Goal: Task Accomplishment & Management: Manage account settings

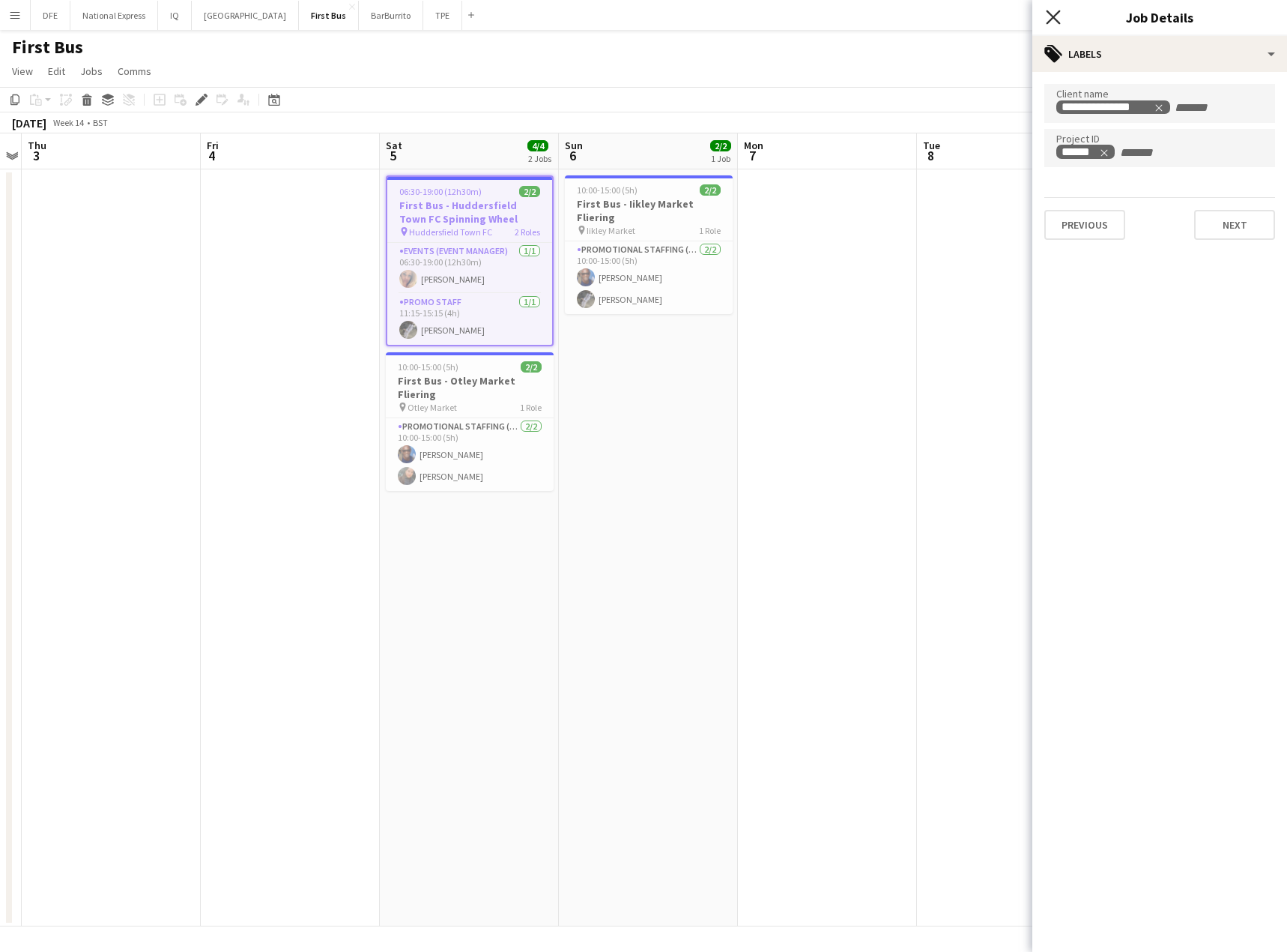
click at [1053, 18] on icon at bounding box center [1053, 17] width 14 height 14
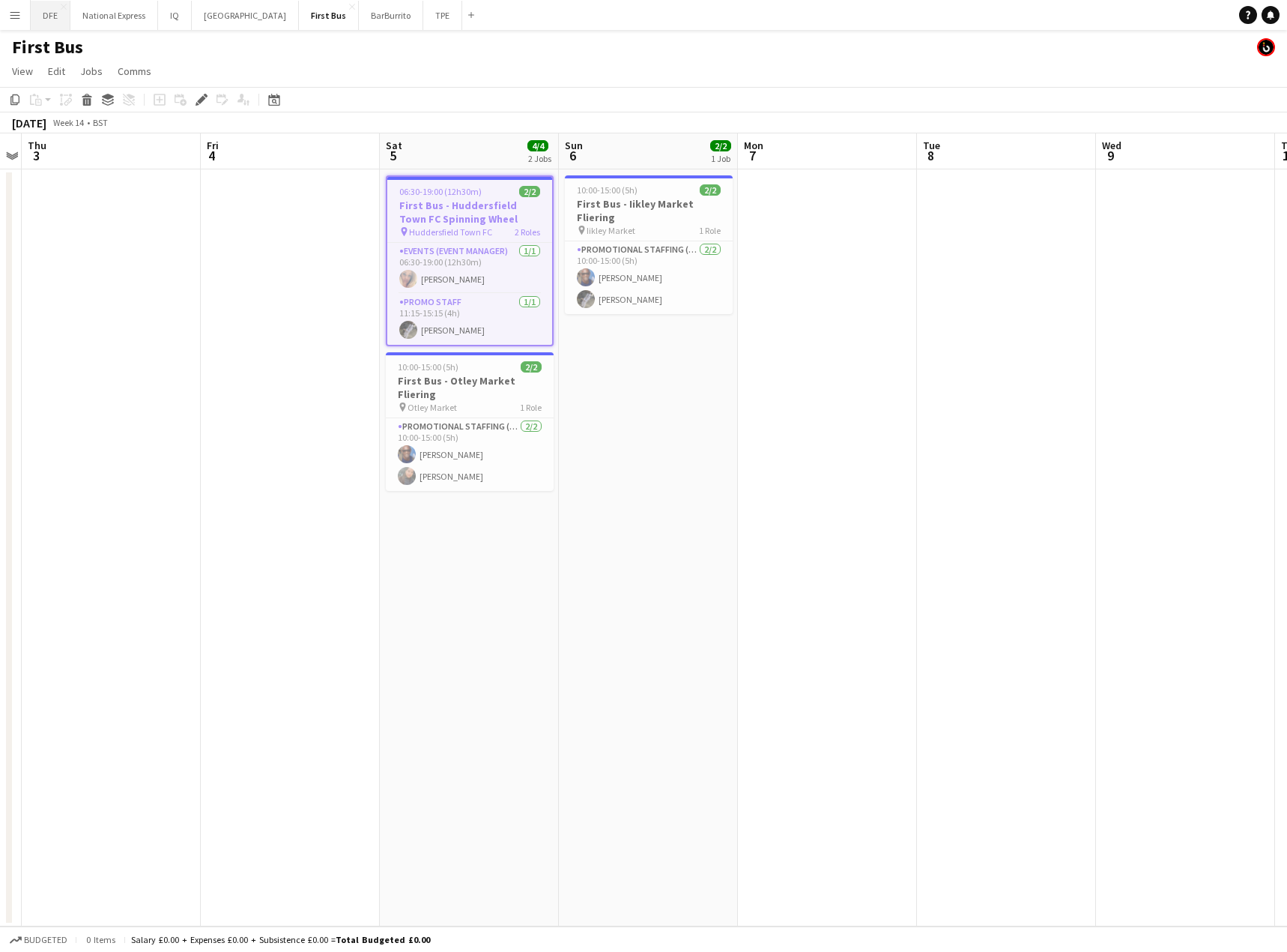
click at [52, 13] on button "DFE Close" at bounding box center [51, 15] width 40 height 29
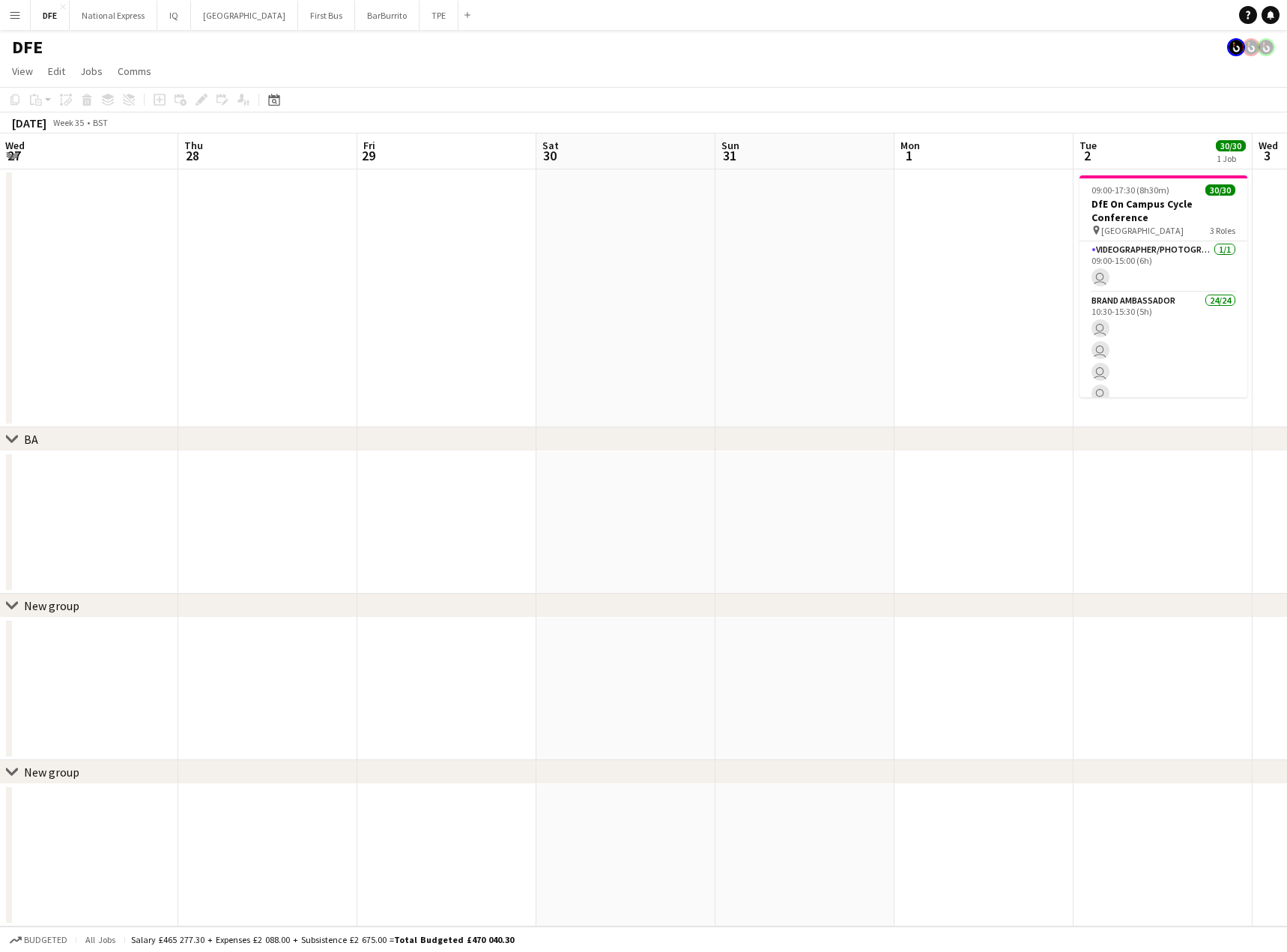
drag, startPoint x: 979, startPoint y: 323, endPoint x: 74, endPoint y: 352, distance: 905.5
click at [0, 348] on html "Menu Boards Boards Boards All jobs Status Workforce Workforce My Workforce Recr…" at bounding box center [644, 476] width 1287 height 952
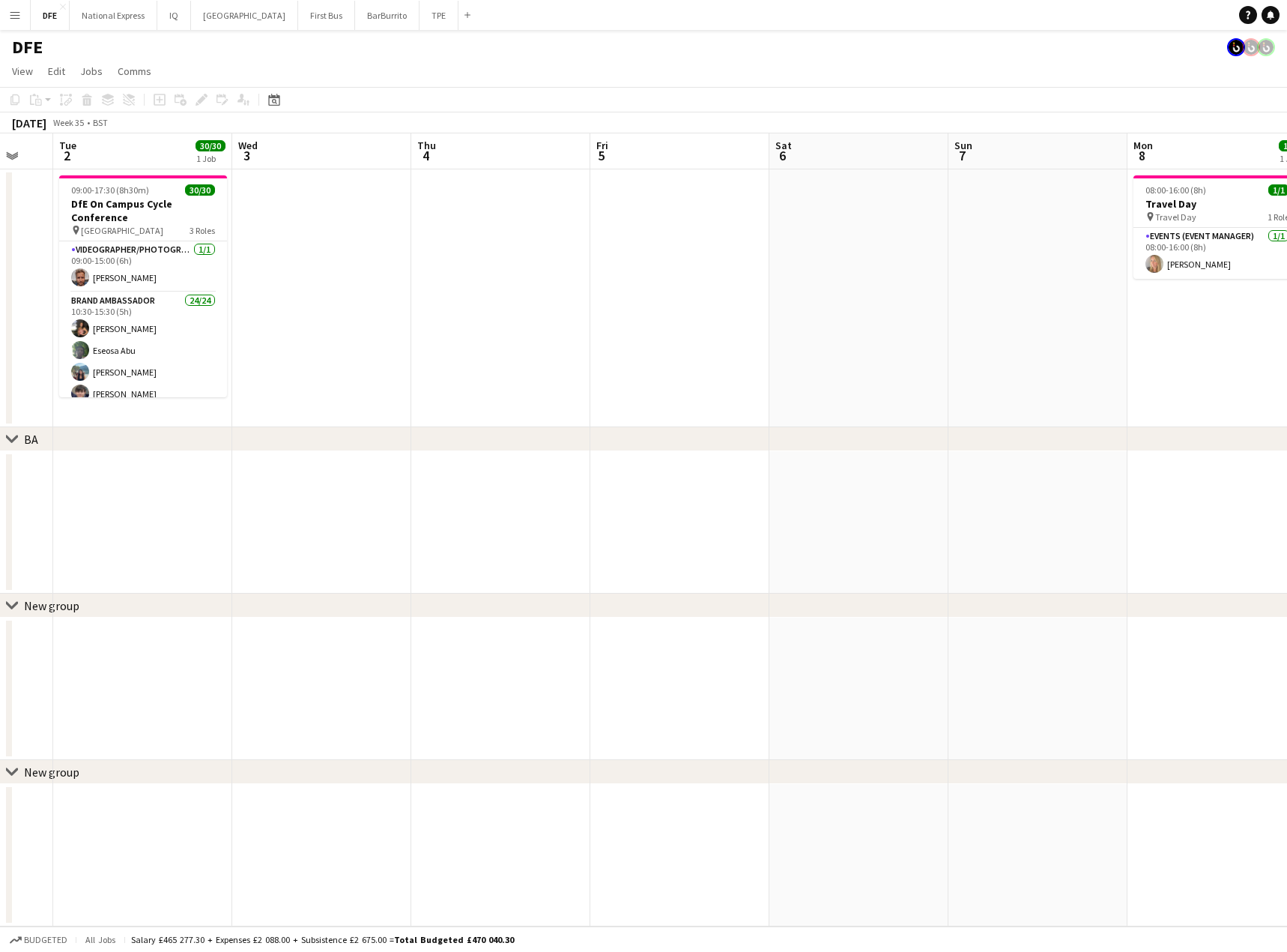
drag, startPoint x: 901, startPoint y: 330, endPoint x: 153, endPoint y: 313, distance: 748.2
click at [141, 311] on app-calendar-viewport "Fri 29 Sat 30 Sun 31 Mon 1 Tue 2 30/30 1 Job Wed 3 Thu 4 Fri 5 Sat 6 Sun 7 Mon …" at bounding box center [644, 530] width 1287 height 793
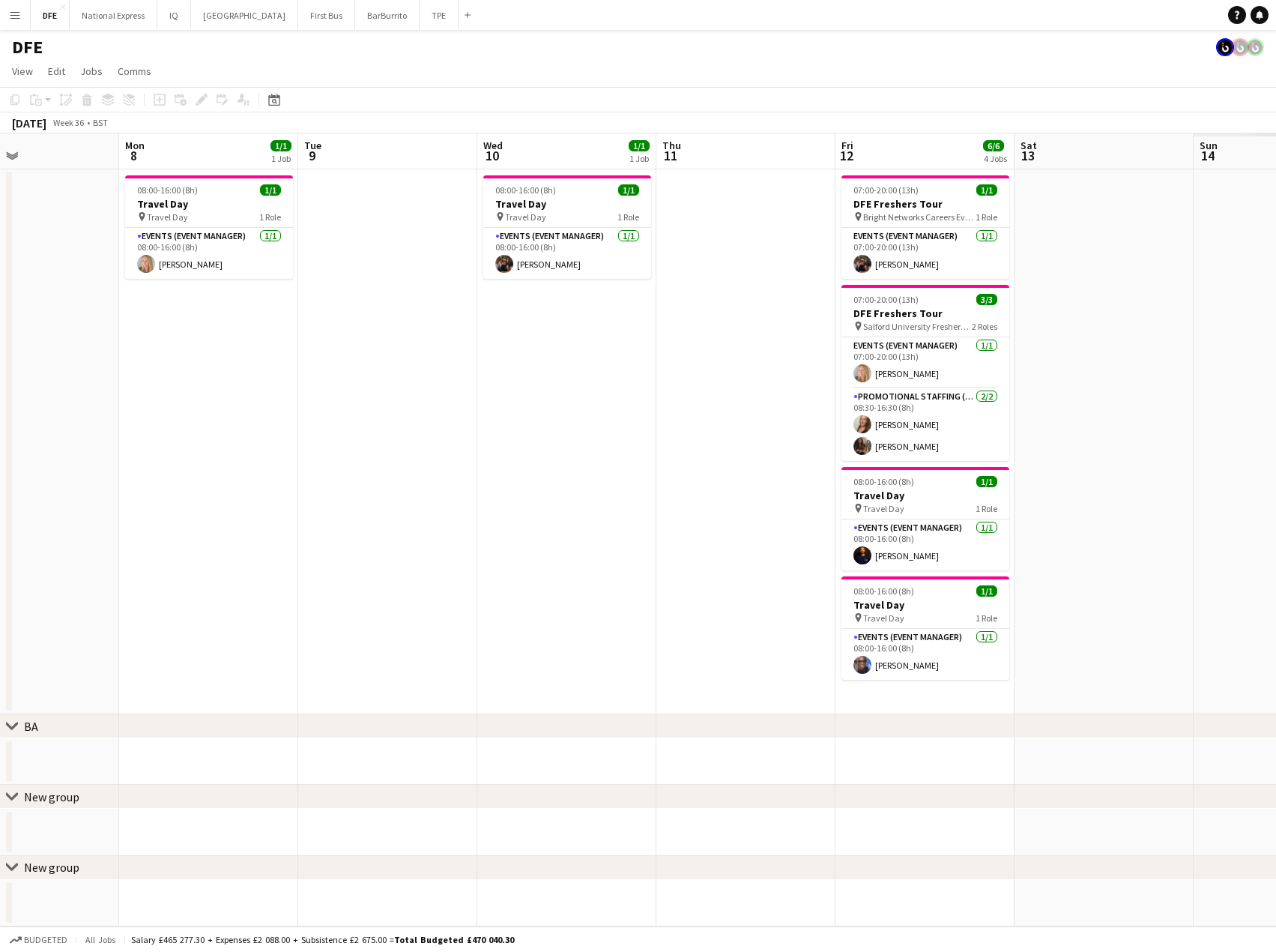
drag, startPoint x: 996, startPoint y: 318, endPoint x: 366, endPoint y: 301, distance: 630.2
click at [0, 283] on html "Menu Boards Boards Boards All jobs Status Workforce Workforce My Workforce Recr…" at bounding box center [638, 476] width 1276 height 952
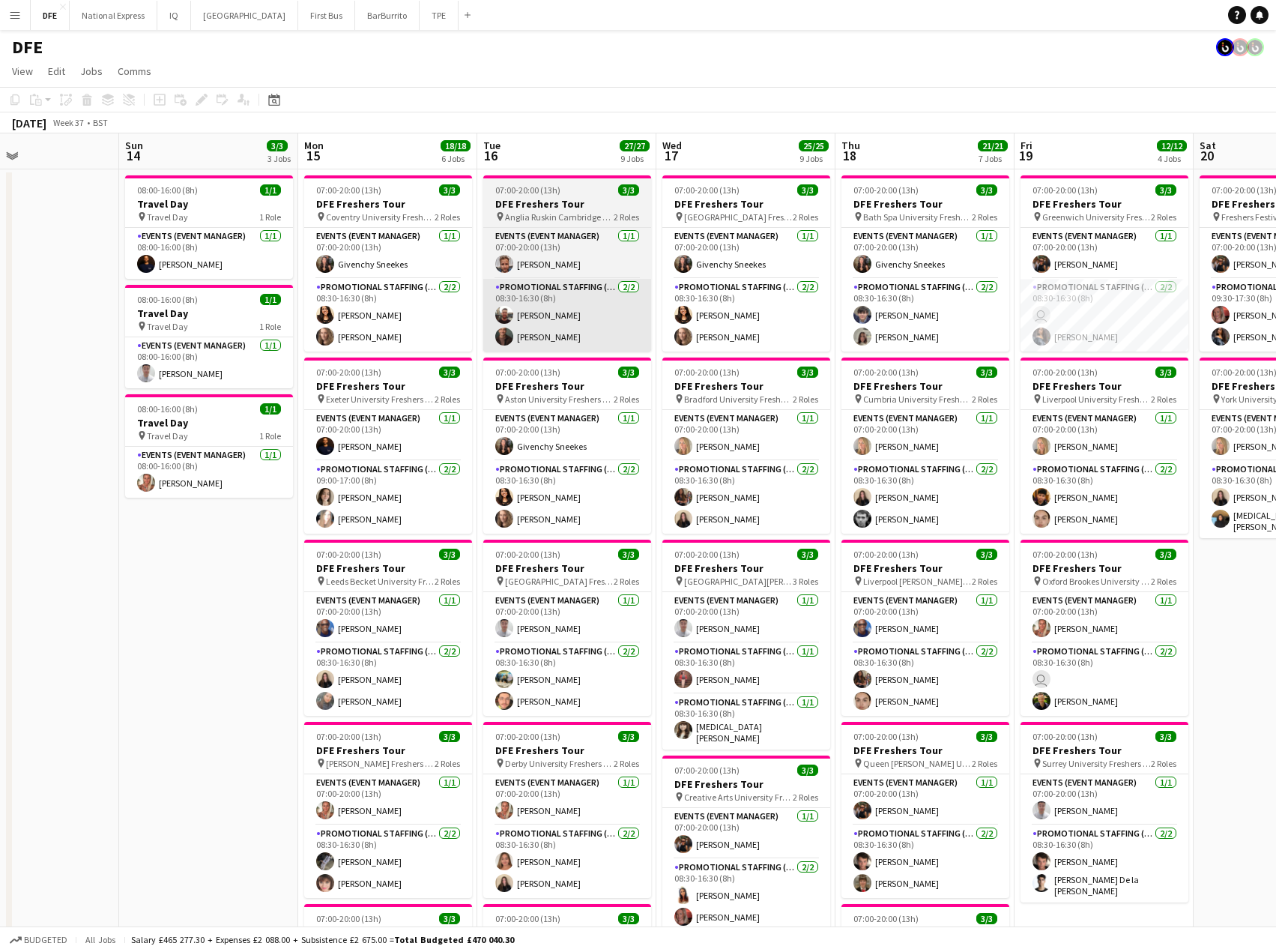
drag, startPoint x: -65, startPoint y: 270, endPoint x: 579, endPoint y: 289, distance: 644.3
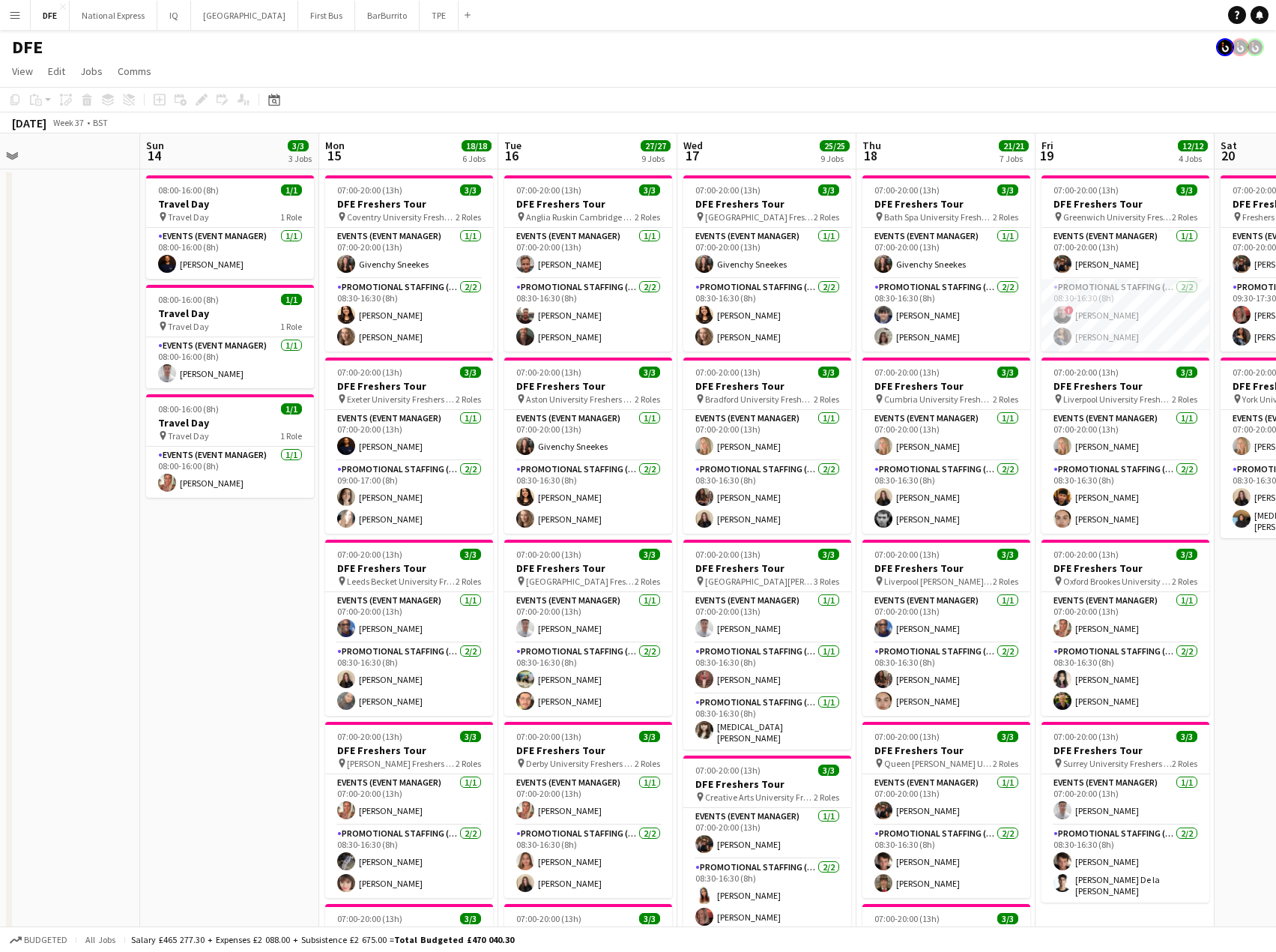
drag, startPoint x: 744, startPoint y: 267, endPoint x: 84, endPoint y: 253, distance: 660.1
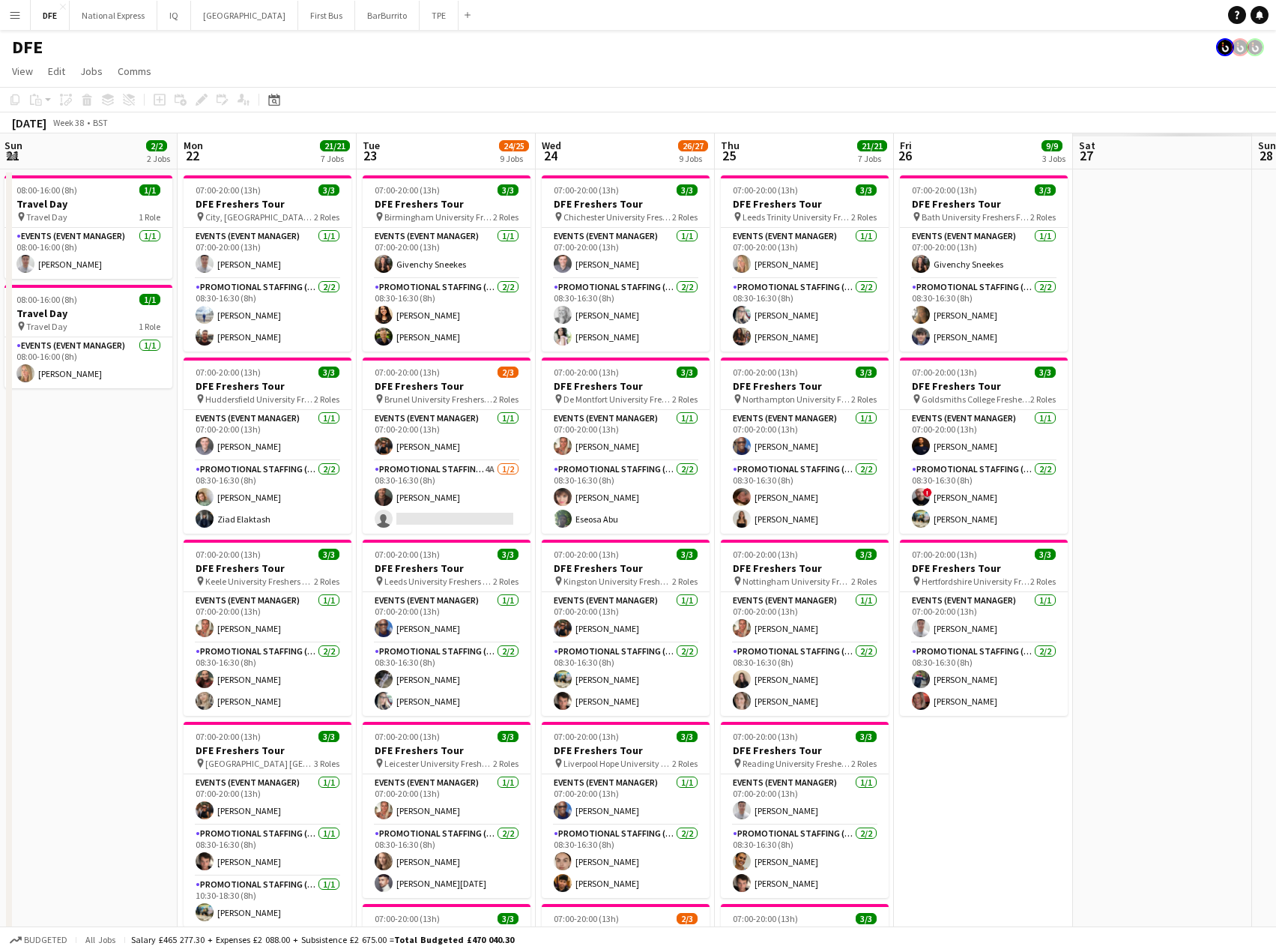
drag, startPoint x: 869, startPoint y: 247, endPoint x: -393, endPoint y: 202, distance: 1262.8
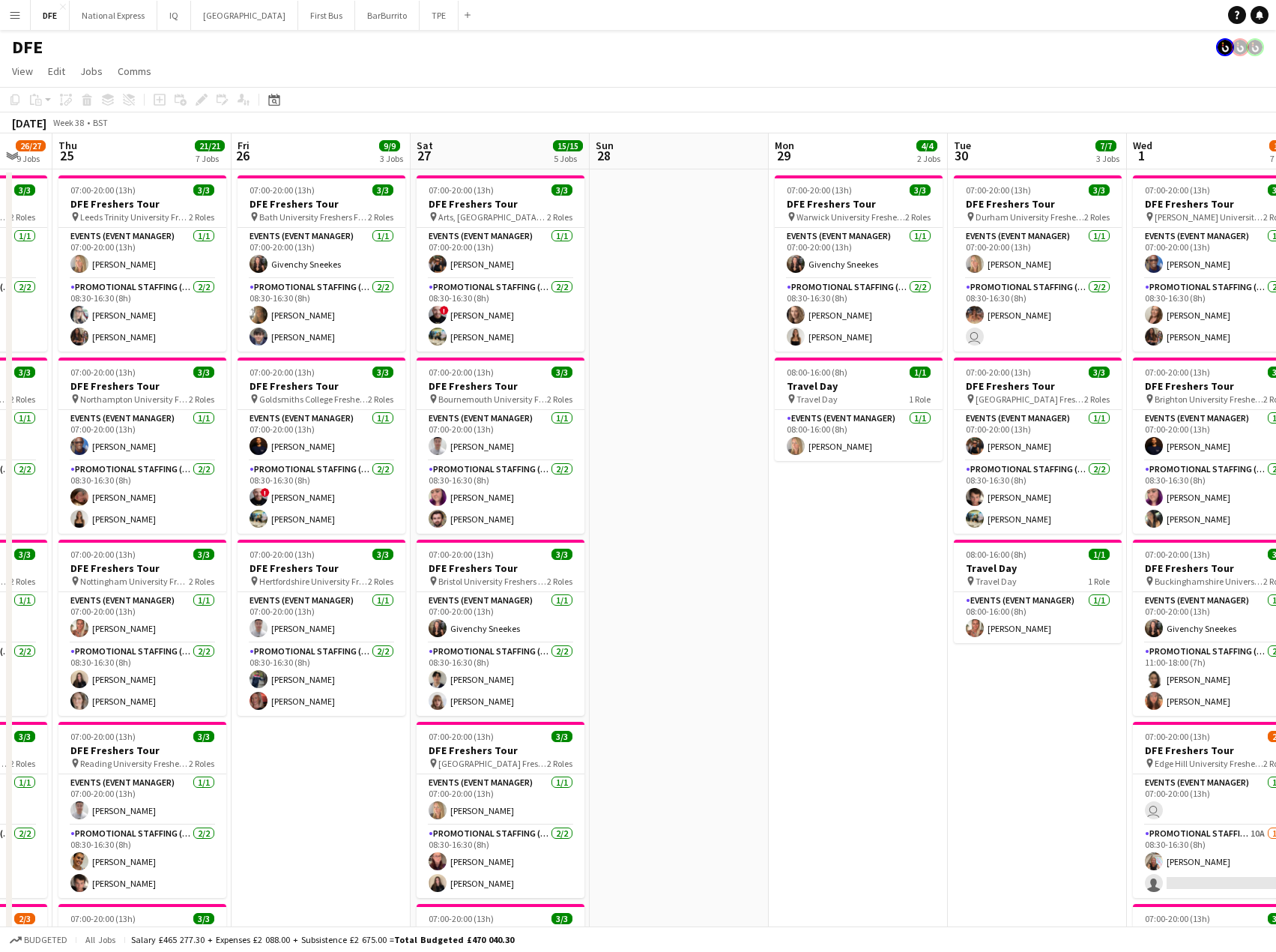
drag, startPoint x: 335, startPoint y: 206, endPoint x: -372, endPoint y: 205, distance: 707.0
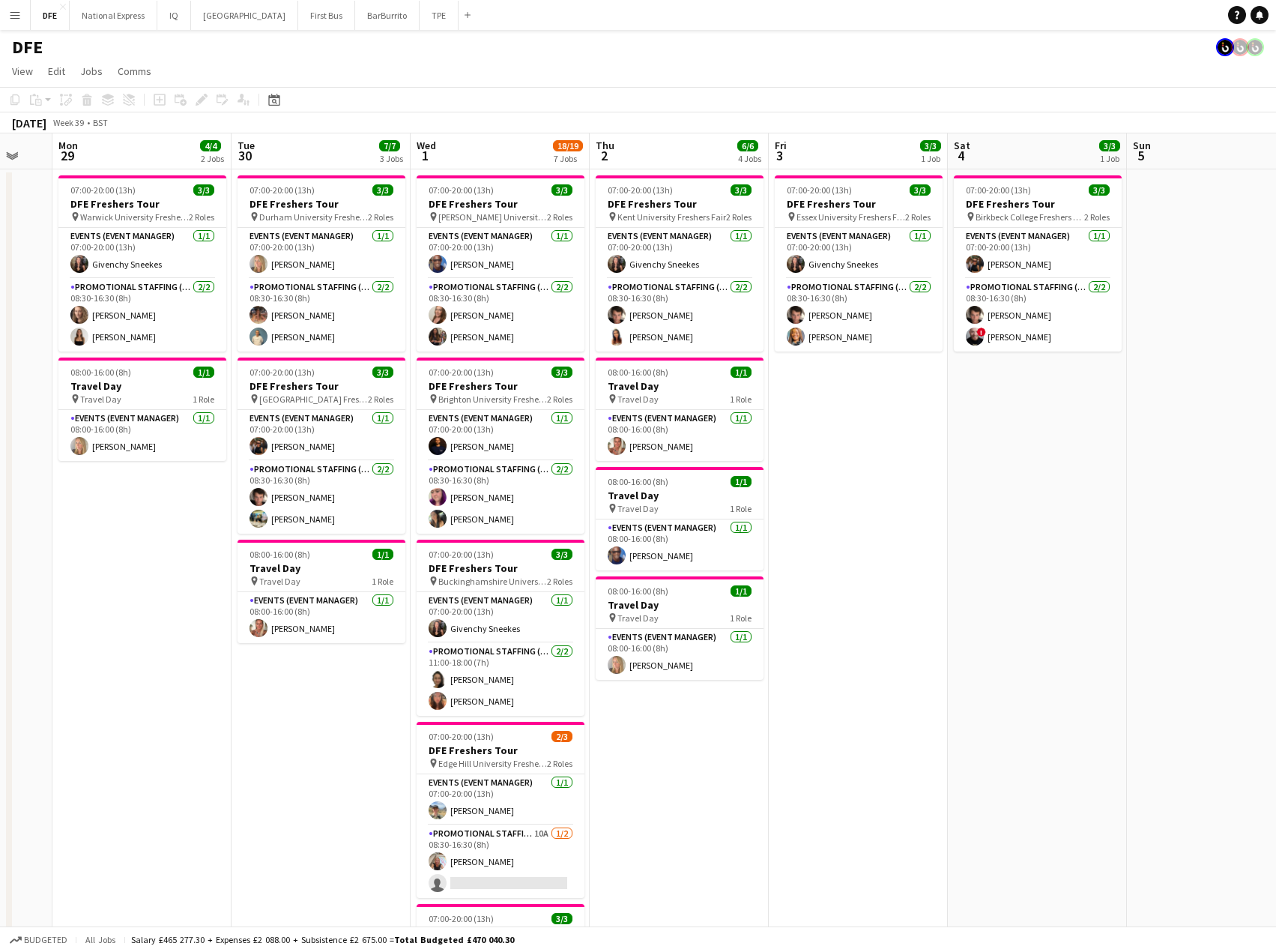
scroll to position [0, 417]
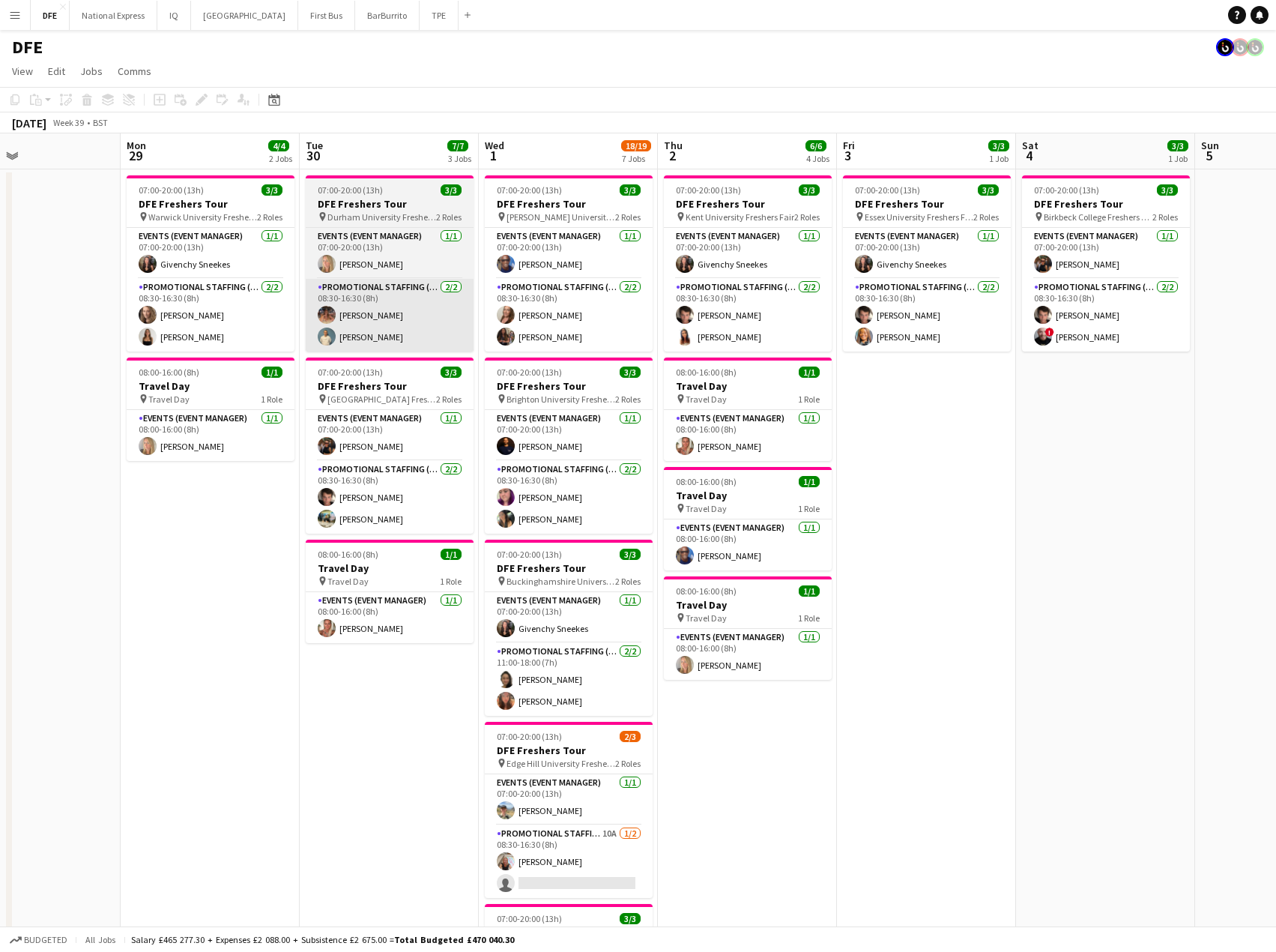
drag, startPoint x: 817, startPoint y: 243, endPoint x: 350, endPoint y: 284, distance: 468.8
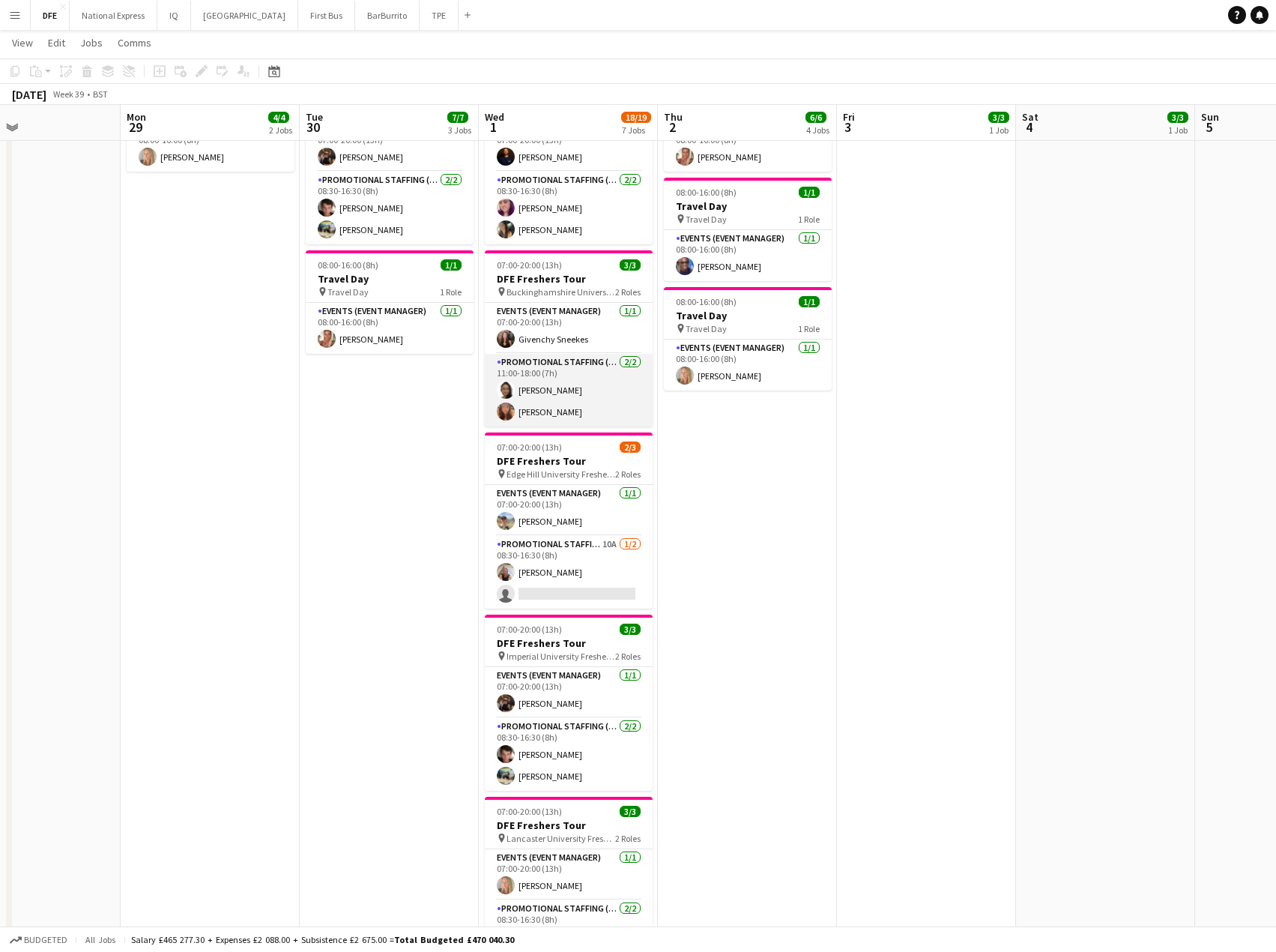
scroll to position [300, 0]
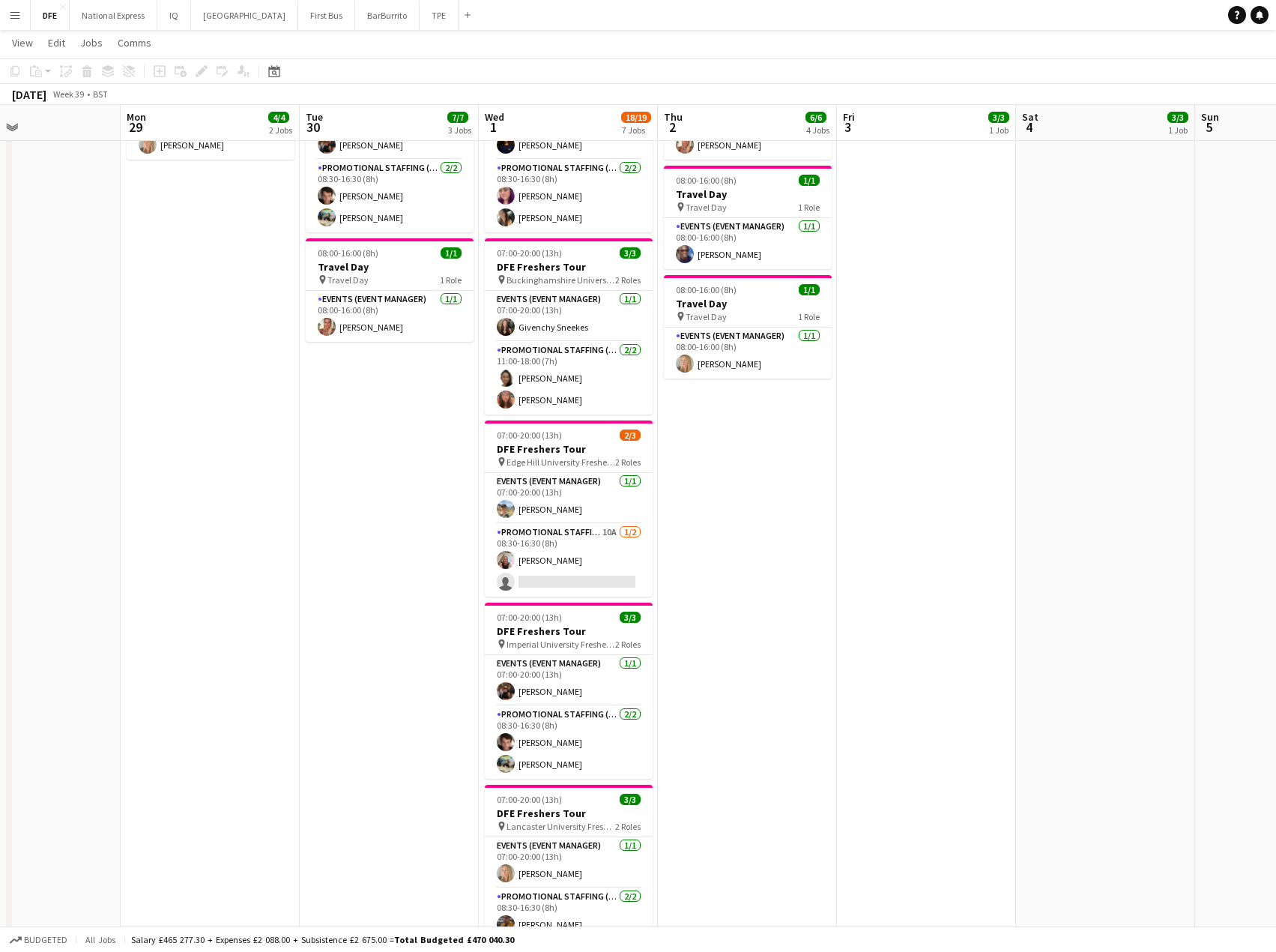
drag, startPoint x: 537, startPoint y: 577, endPoint x: 941, endPoint y: 418, distance: 434.2
click at [538, 577] on app-card-role "Promotional Staffing (Brand Ambassadors) 10A [DATE] 08:30-16:30 (8h) [PERSON_NA…" at bounding box center [568, 560] width 168 height 73
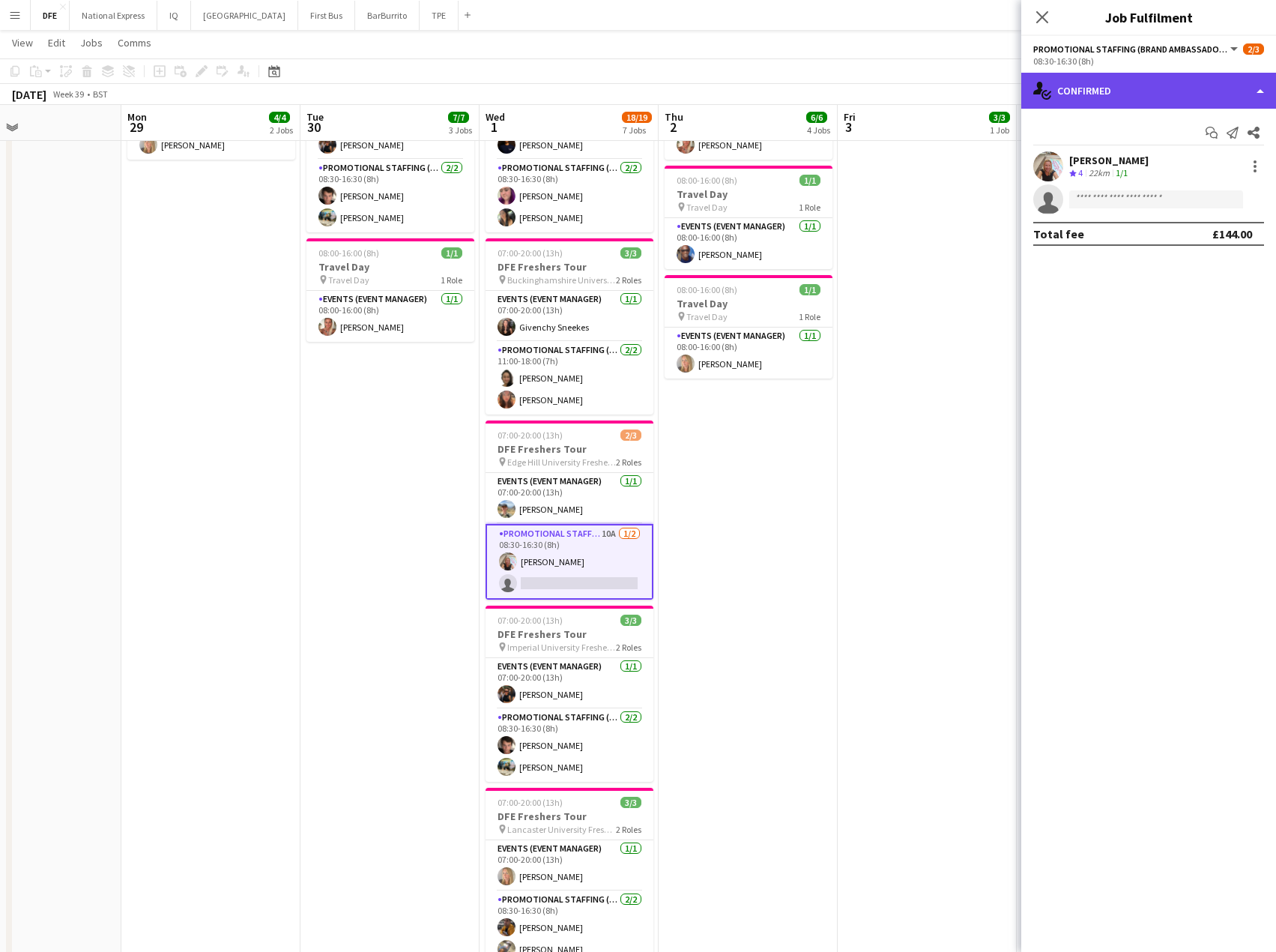
click at [1121, 90] on div "single-neutral-actions-check-2 Confirmed" at bounding box center [1148, 90] width 255 height 36
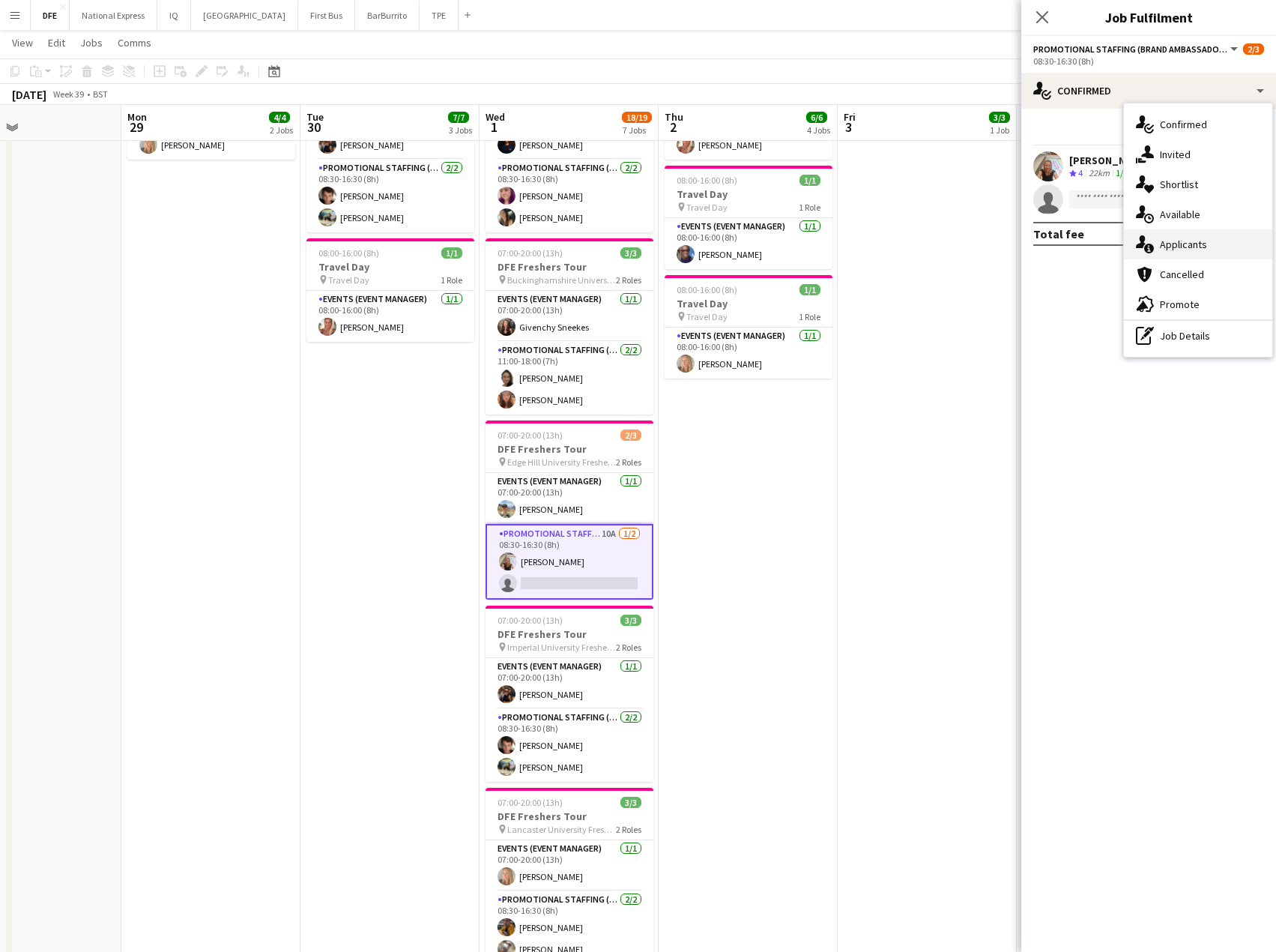
click at [1192, 249] on div "single-neutral-actions-information Applicants" at bounding box center [1198, 244] width 149 height 30
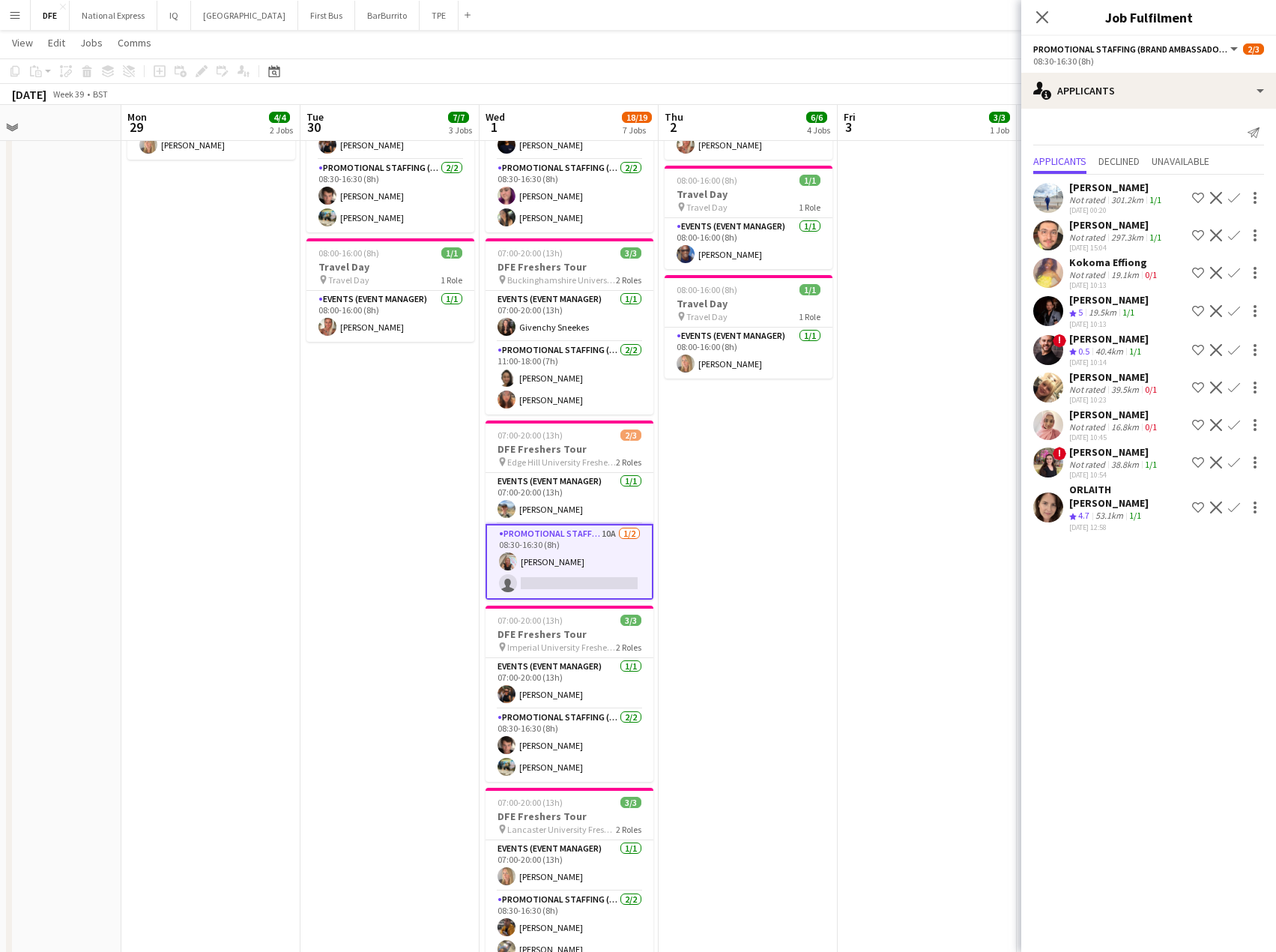
click at [1092, 312] on div "19.5km" at bounding box center [1102, 313] width 33 height 13
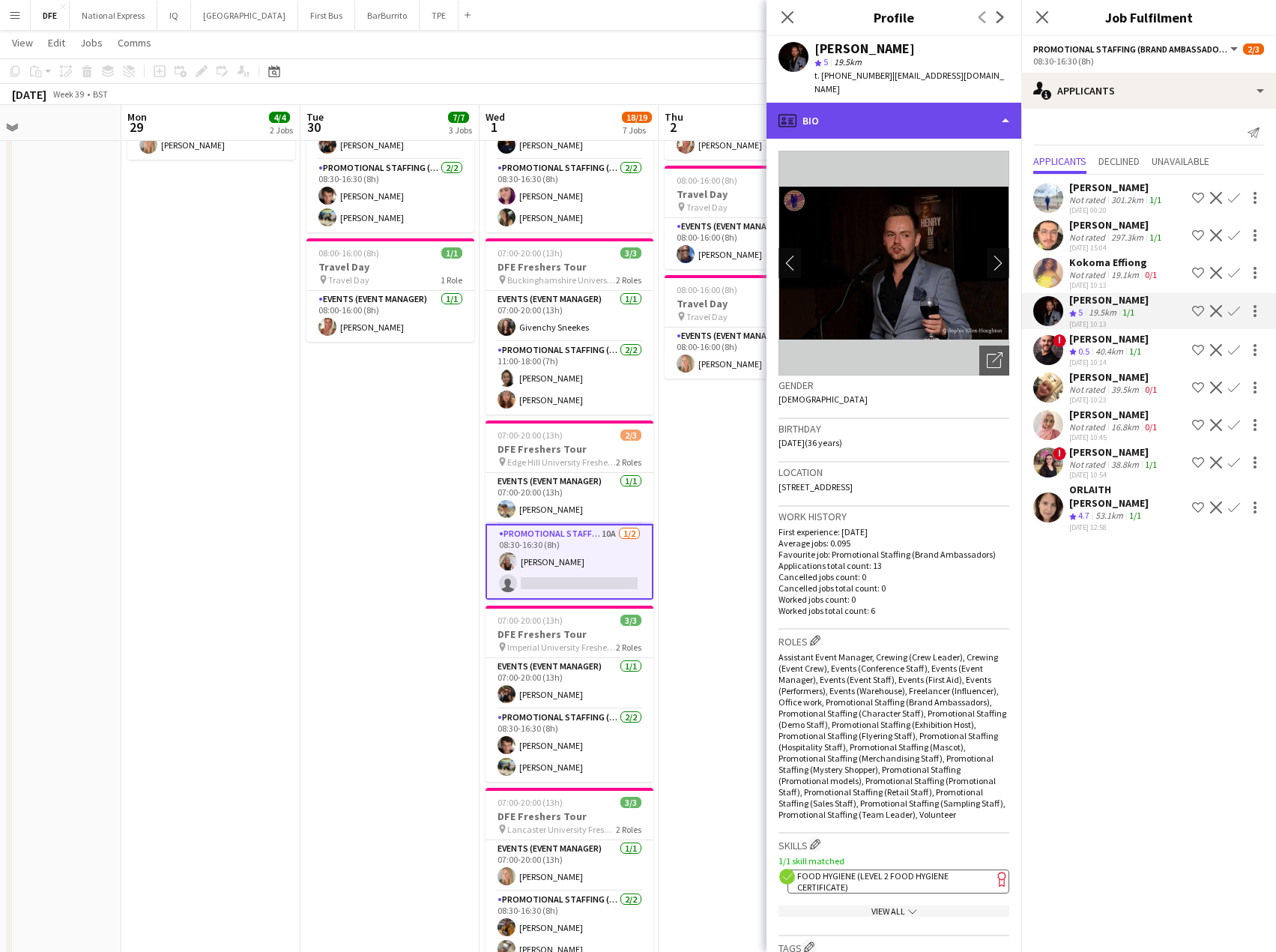
click at [876, 103] on div "profile Bio" at bounding box center [893, 120] width 255 height 36
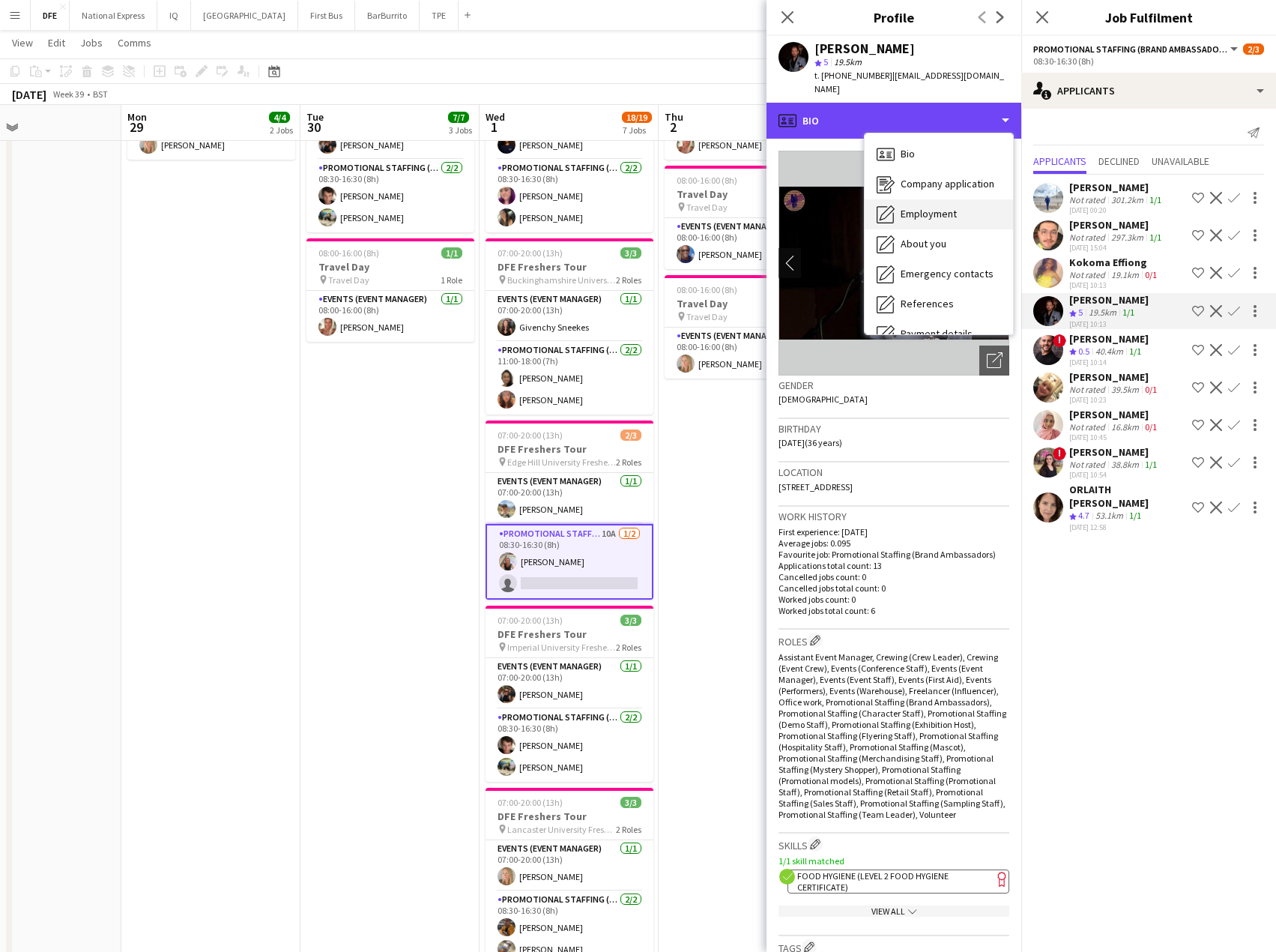
scroll to position [171, 0]
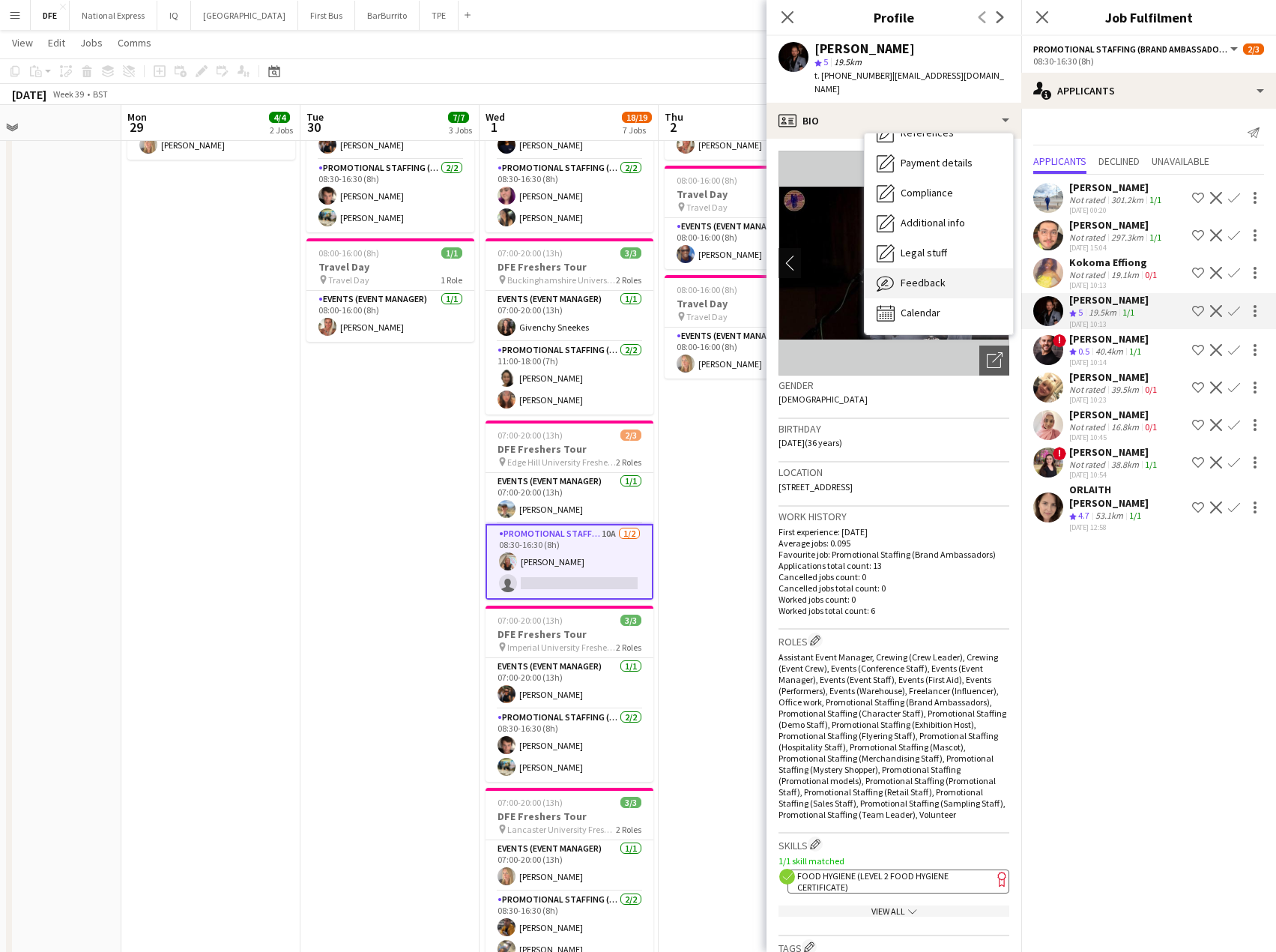
click at [933, 276] on span "Feedback" at bounding box center [923, 283] width 45 height 13
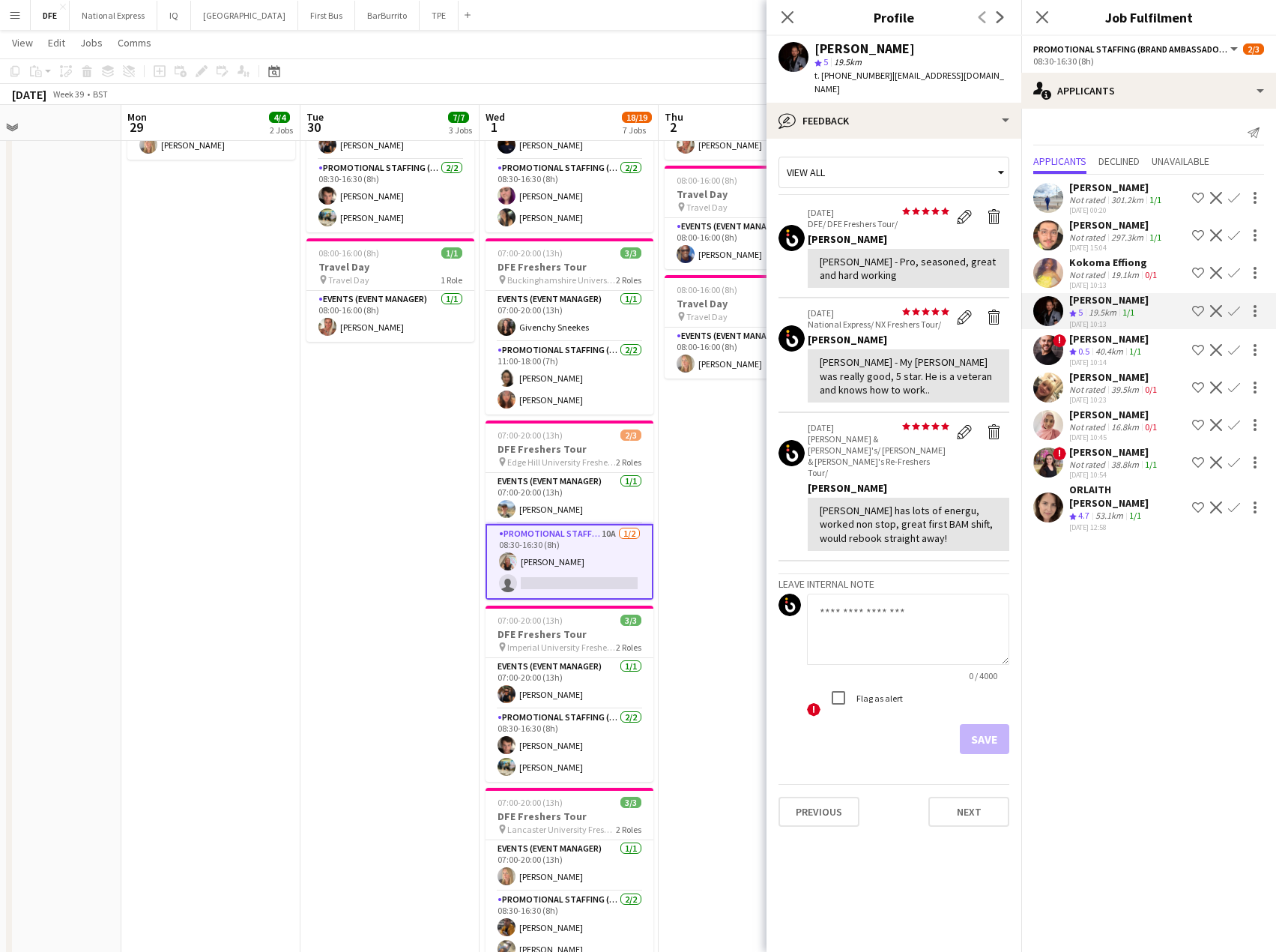
click at [1240, 308] on button "Confirm" at bounding box center [1234, 311] width 18 height 18
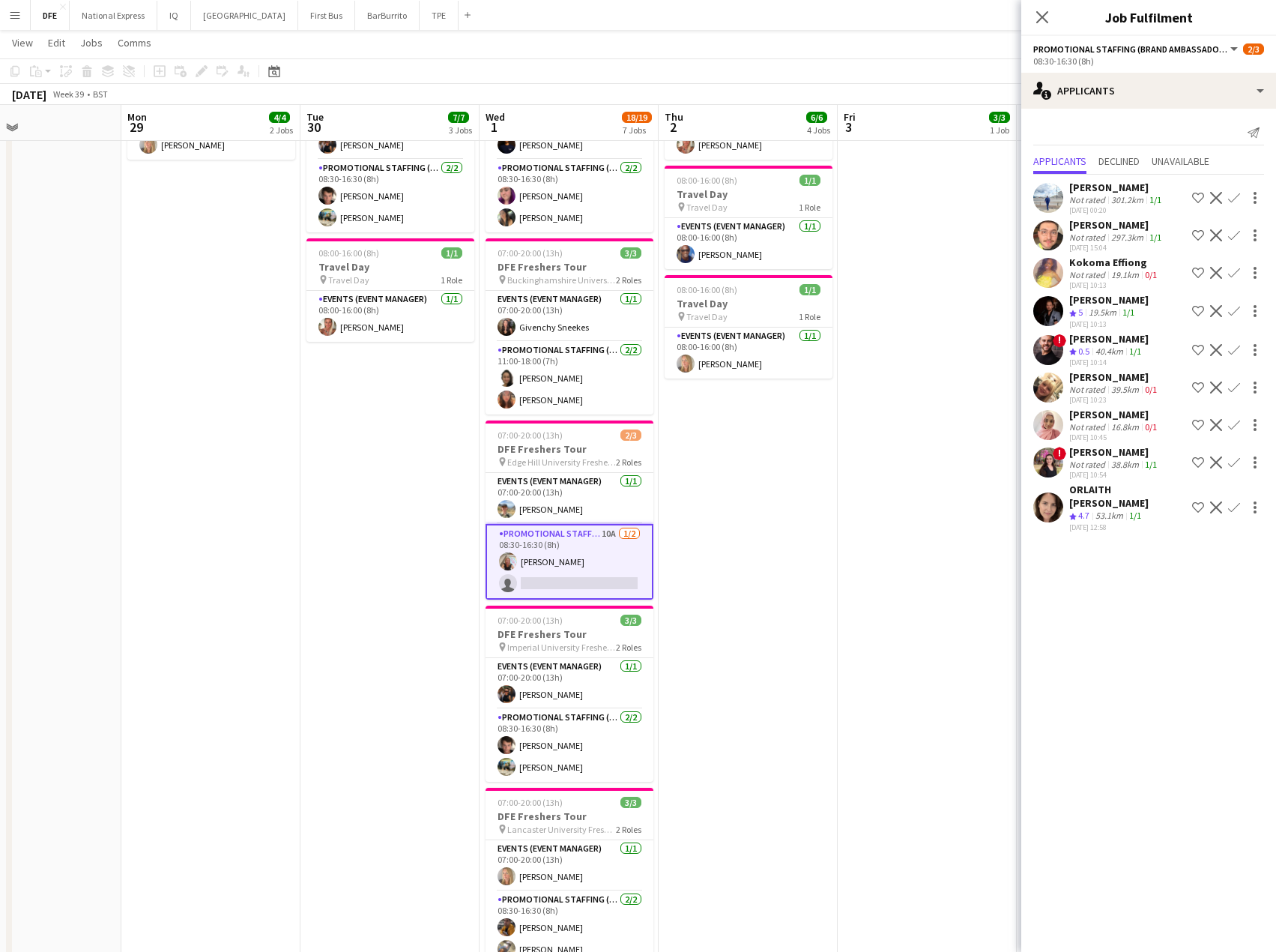
click at [1239, 308] on app-icon "Confirm" at bounding box center [1234, 311] width 12 height 12
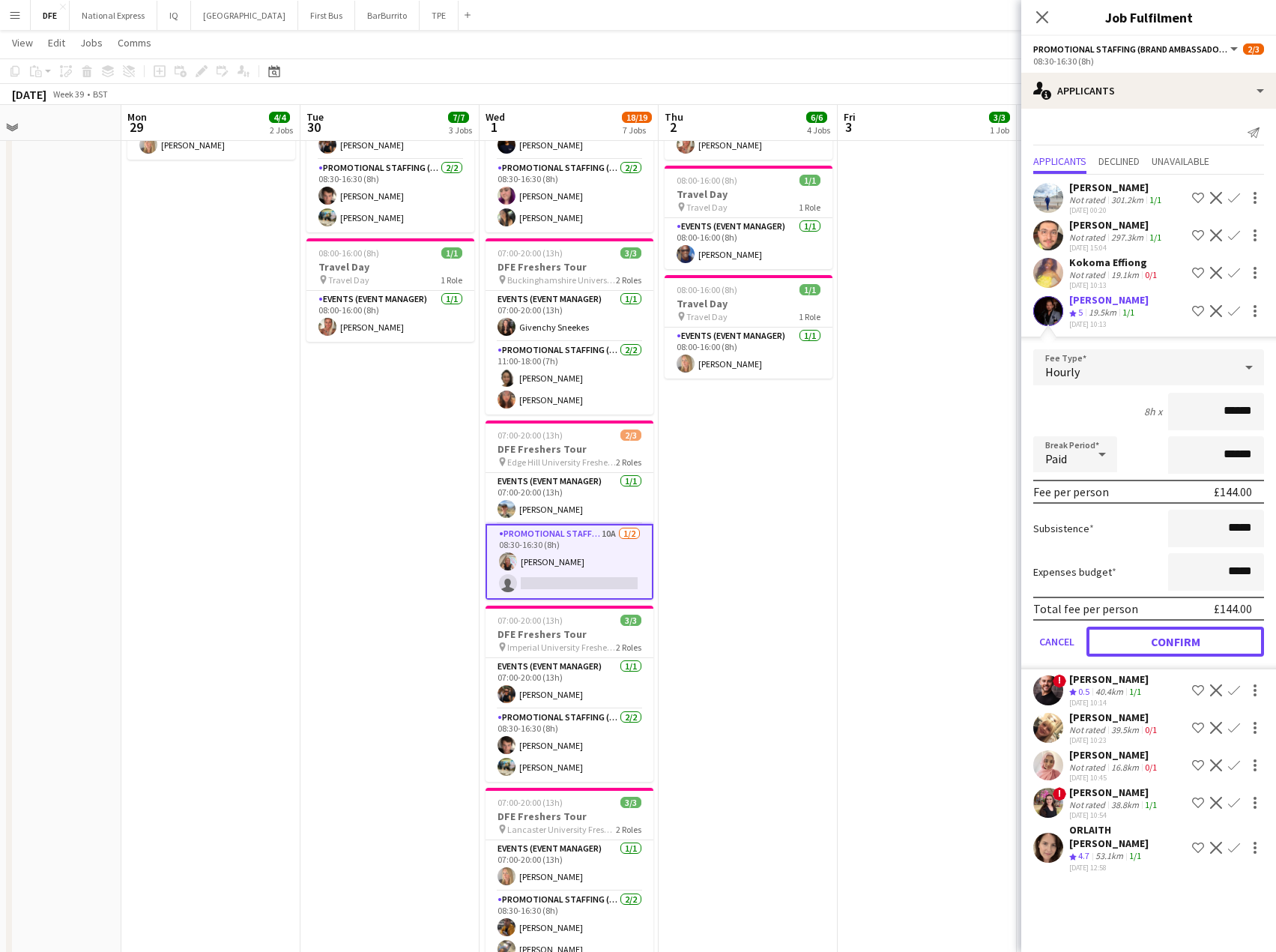
click at [1202, 641] on button "Confirm" at bounding box center [1175, 642] width 178 height 30
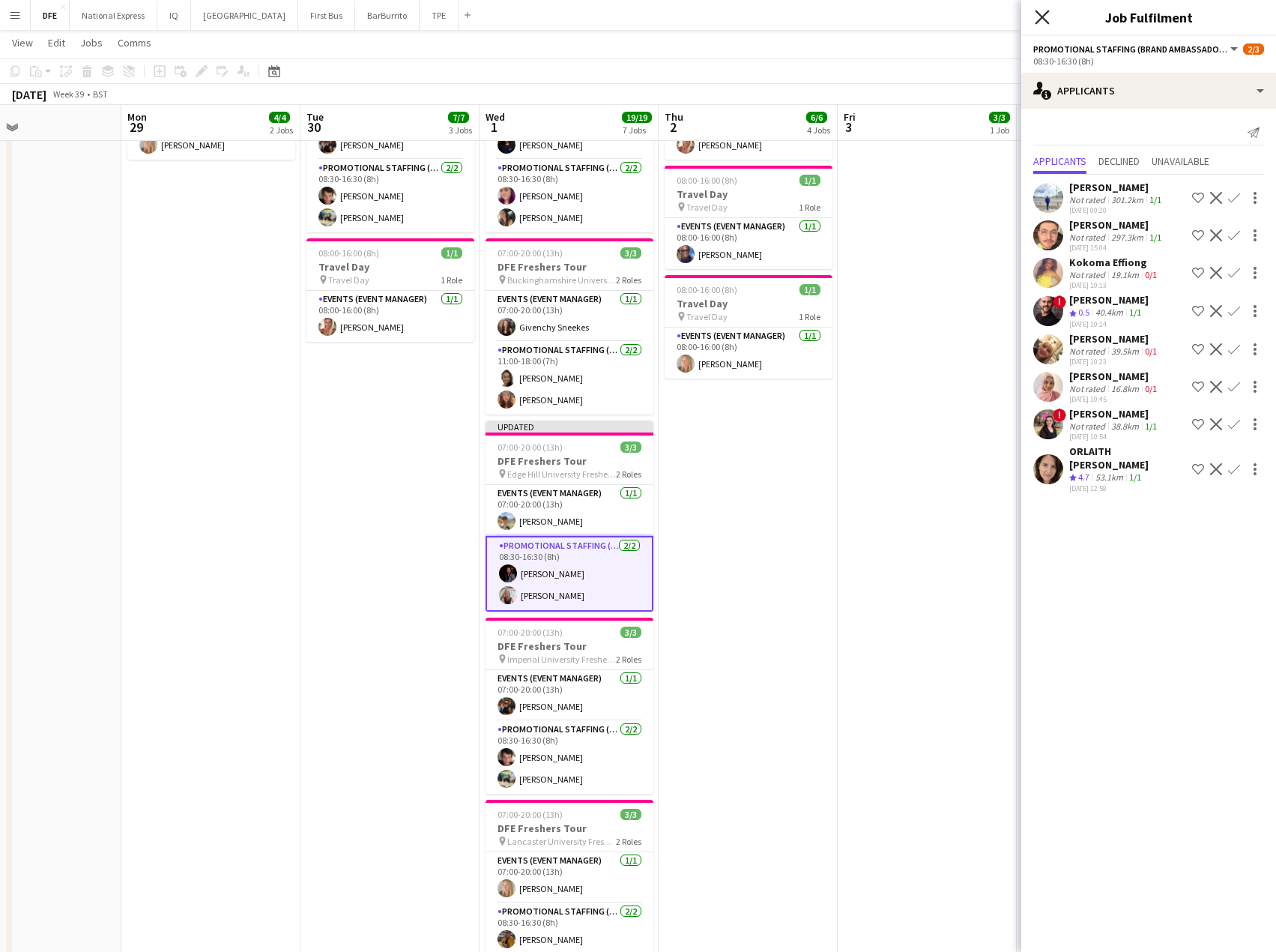
click at [1041, 18] on icon at bounding box center [1041, 17] width 14 height 14
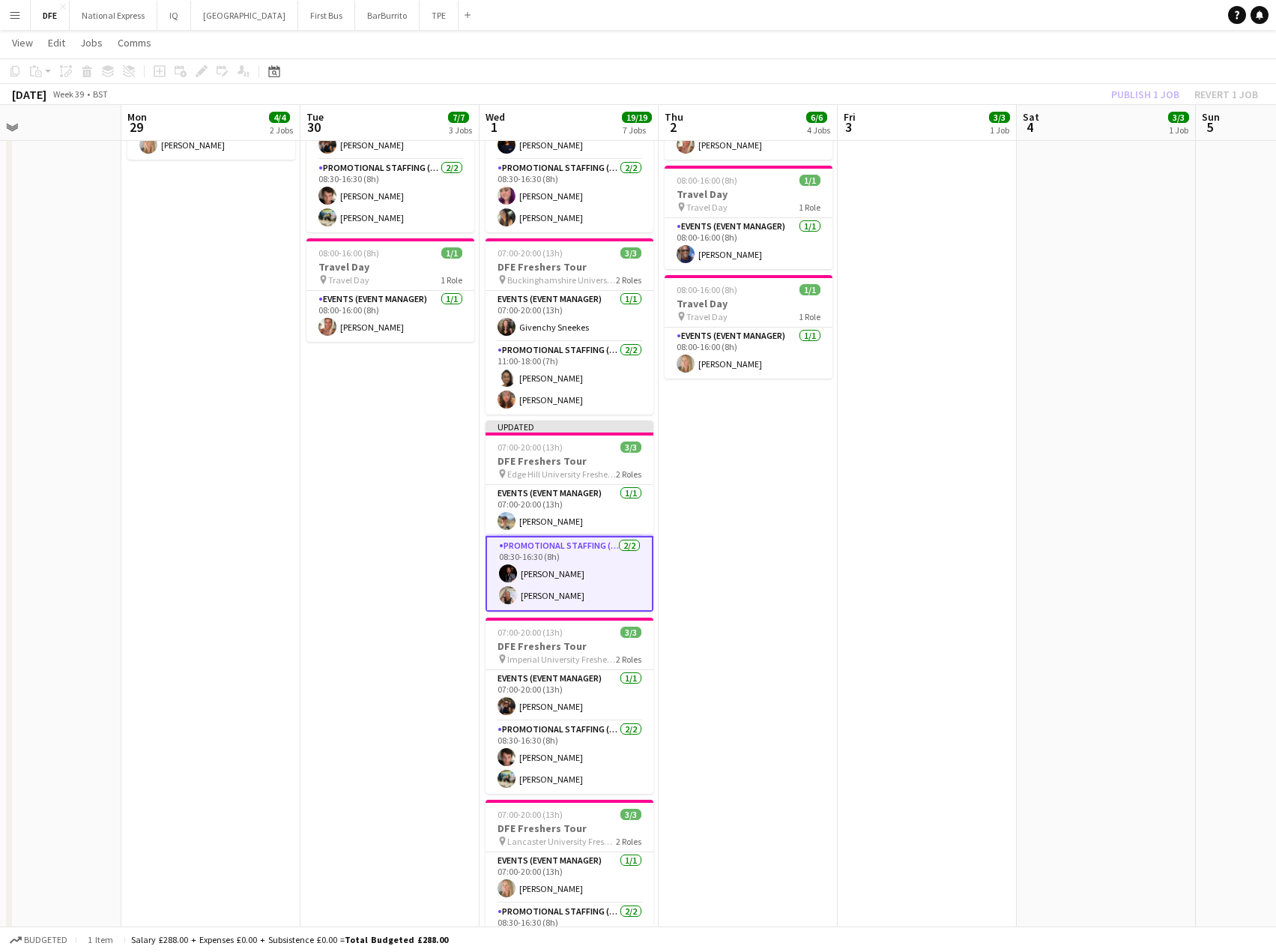
click at [563, 573] on app-card-role "Promotional Staffing (Brand Ambassadors) [DATE] 08:30-16:30 (8h) [PERSON_NAME] …" at bounding box center [569, 573] width 168 height 76
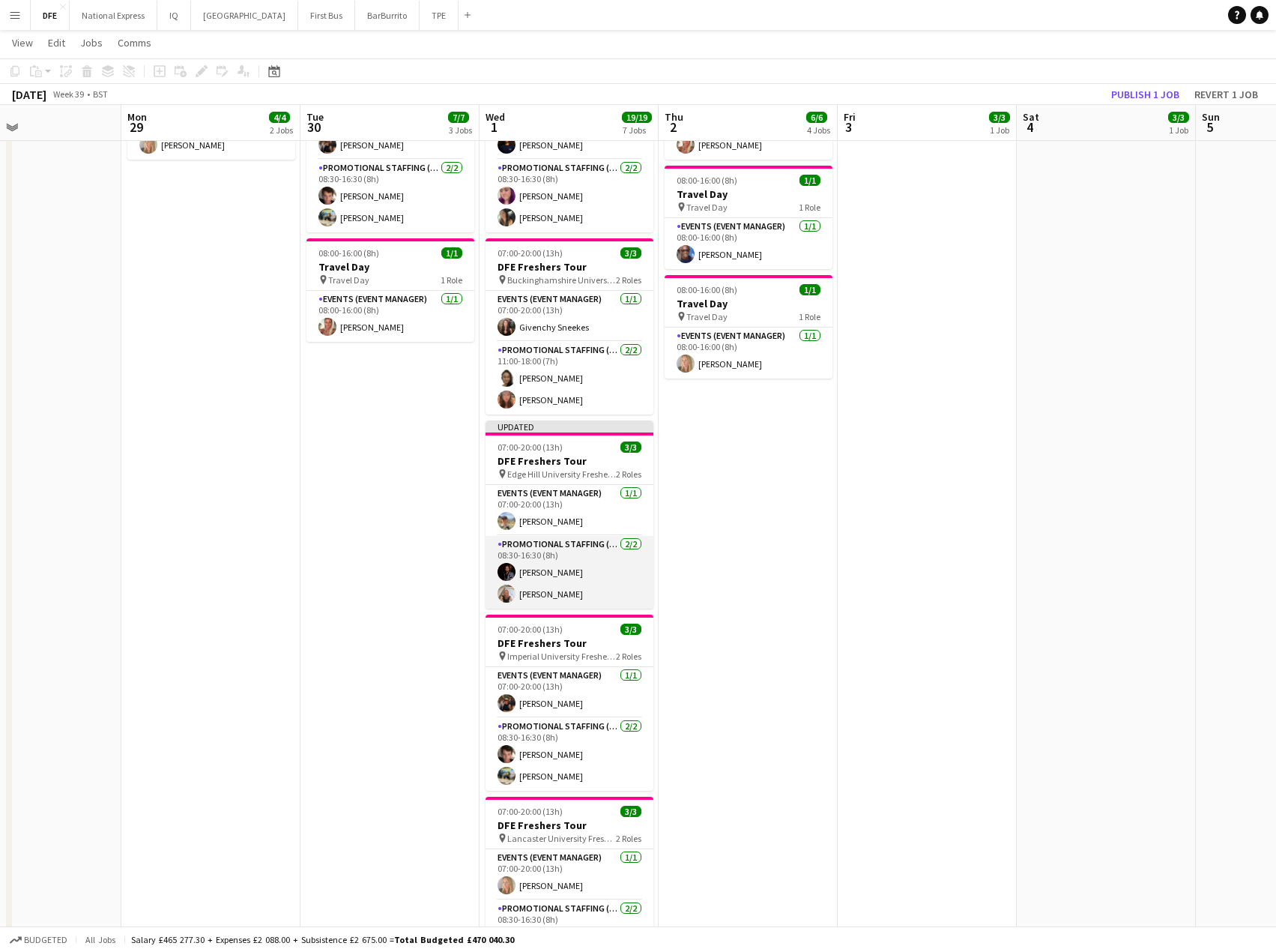
click at [560, 573] on app-card-role "Promotional Staffing (Brand Ambassadors) [DATE] 08:30-16:30 (8h) [PERSON_NAME] …" at bounding box center [569, 572] width 168 height 73
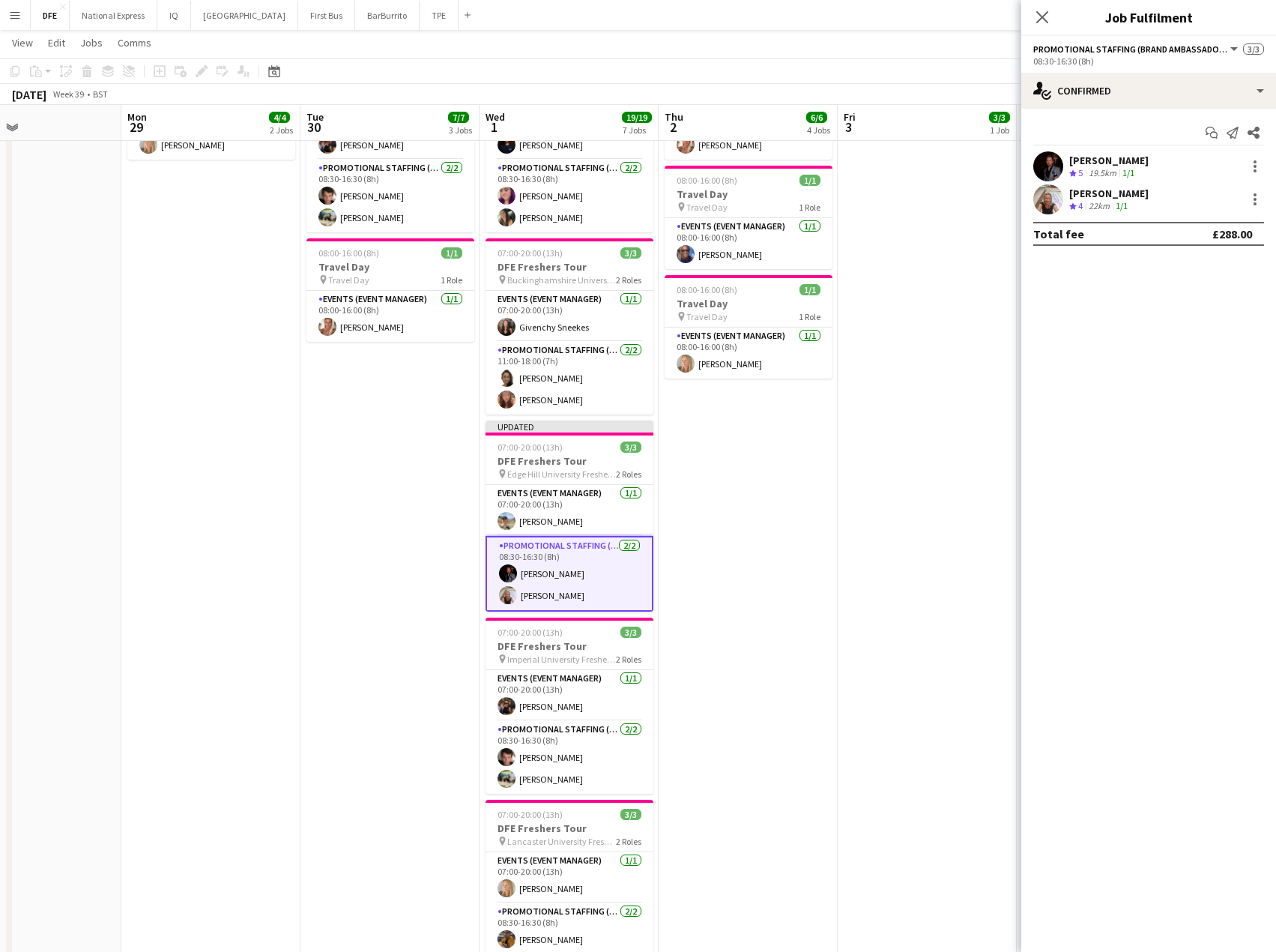
click at [1085, 161] on div "[PERSON_NAME]" at bounding box center [1109, 160] width 79 height 13
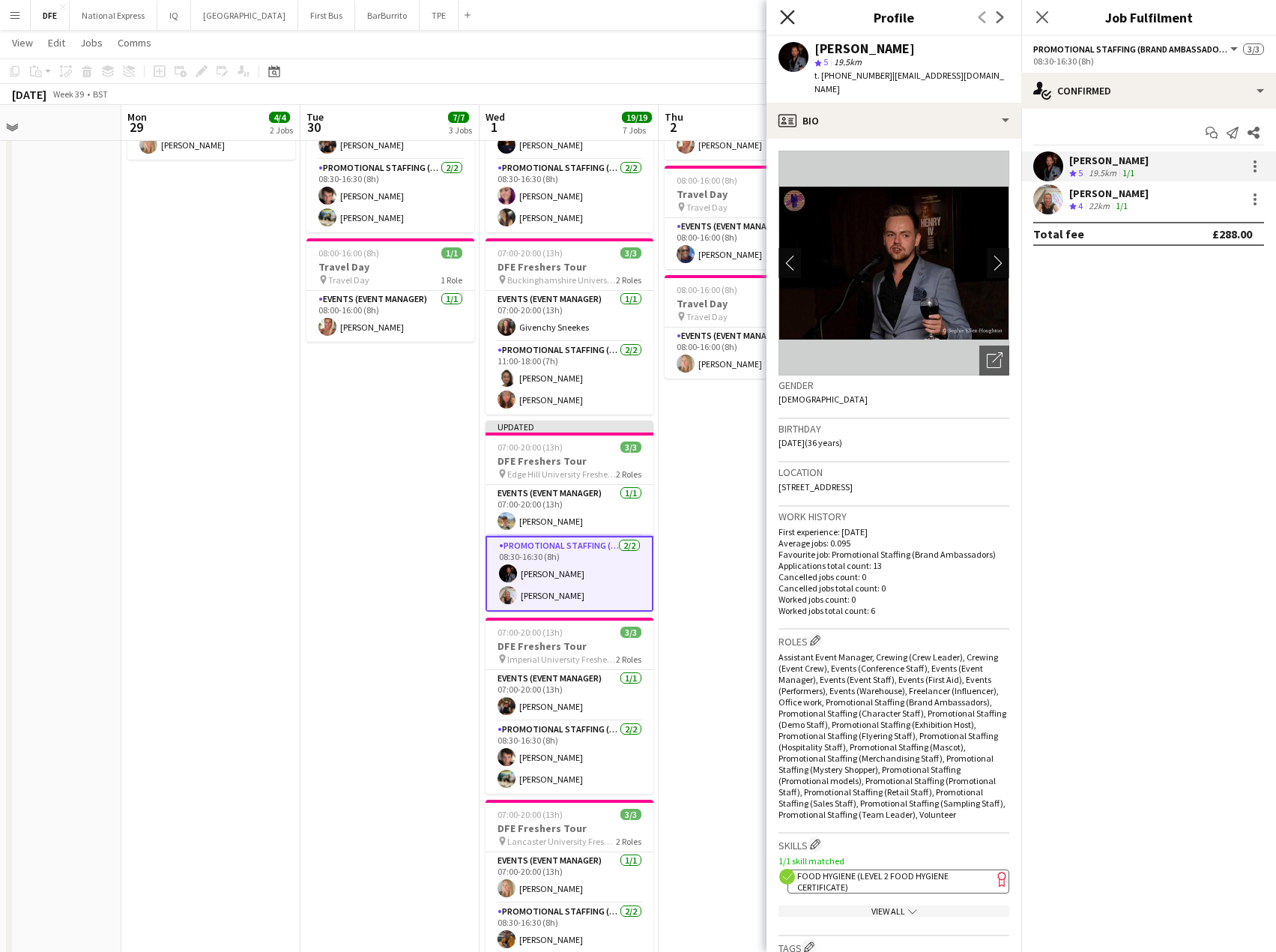
drag, startPoint x: 781, startPoint y: 22, endPoint x: 794, endPoint y: 24, distance: 13.2
click at [784, 22] on icon "Close pop-in" at bounding box center [786, 17] width 14 height 14
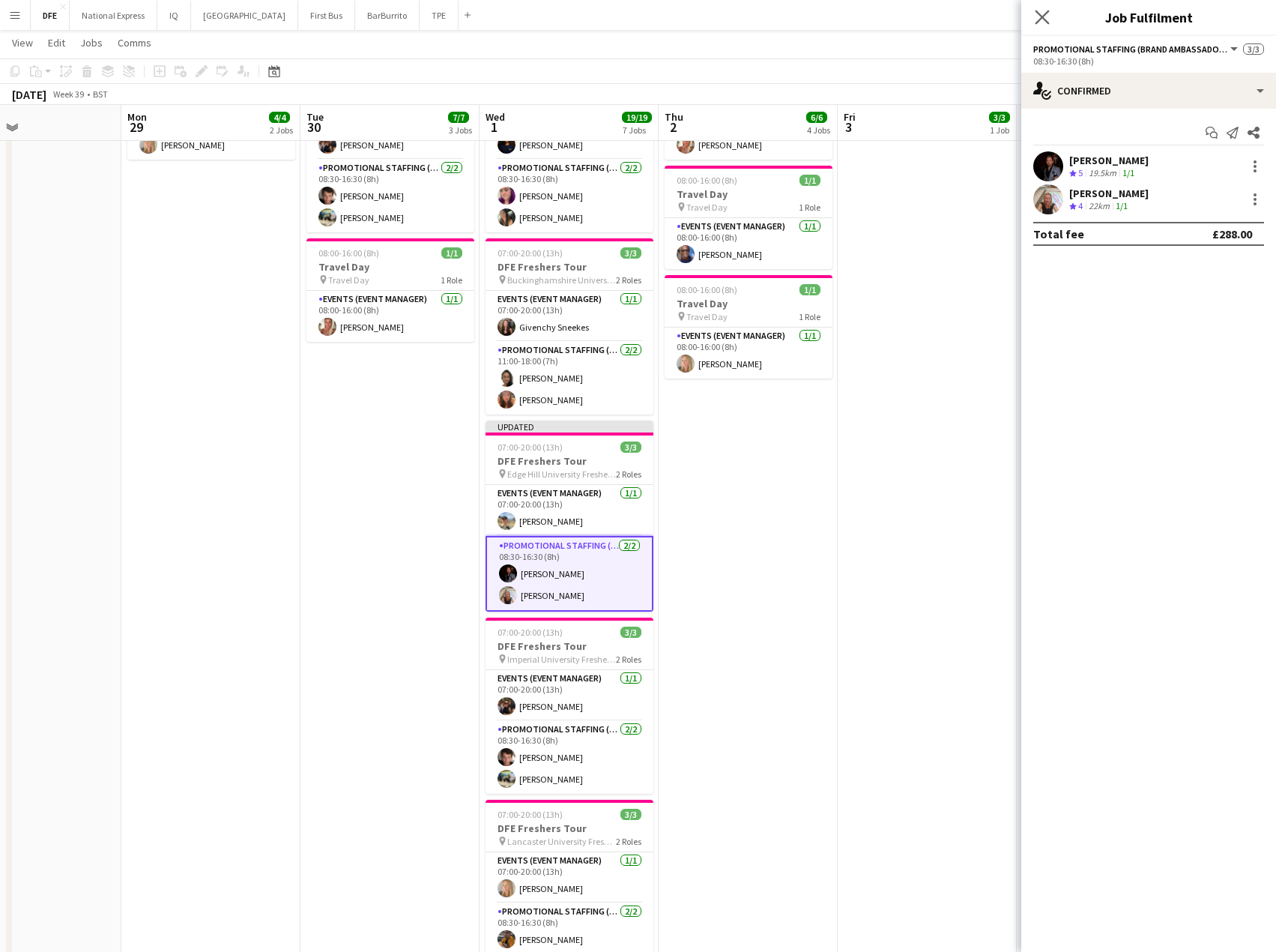
click at [1050, 18] on app-icon "Close pop-in" at bounding box center [1043, 18] width 22 height 22
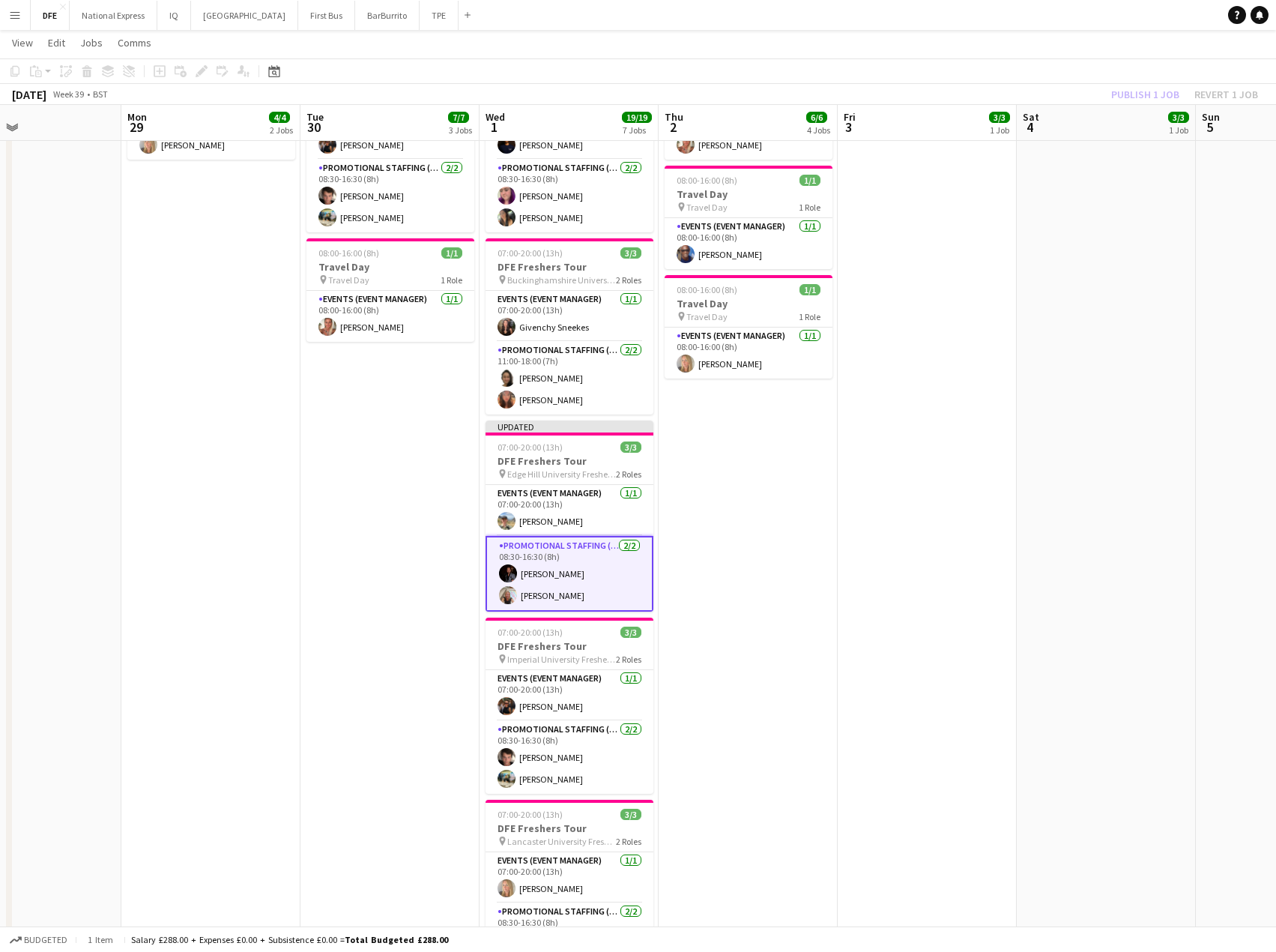
click at [1151, 92] on div "Publish 1 job Revert 1 job" at bounding box center [1184, 94] width 183 height 19
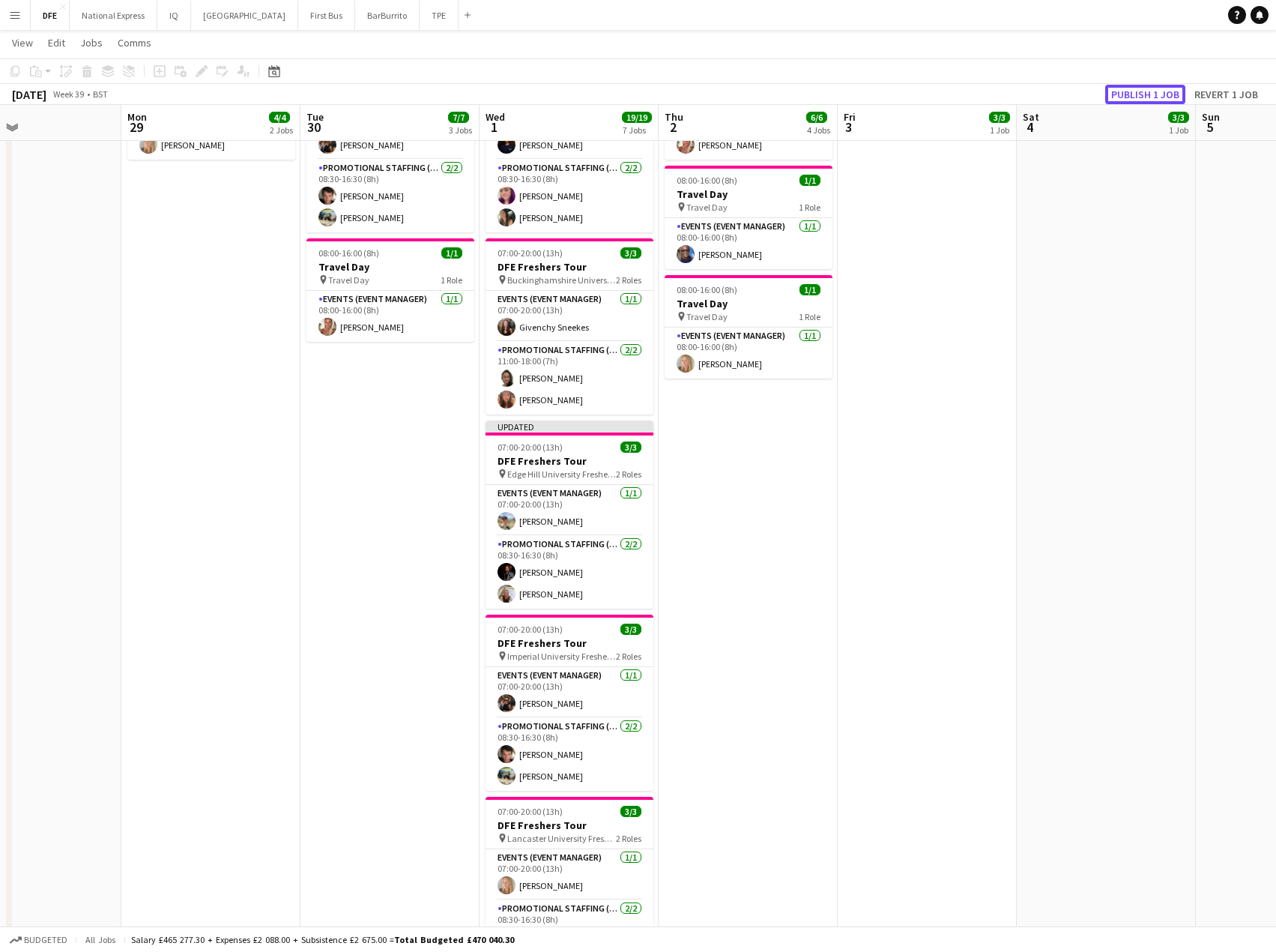
click at [1151, 92] on button "Publish 1 job" at bounding box center [1146, 94] width 80 height 19
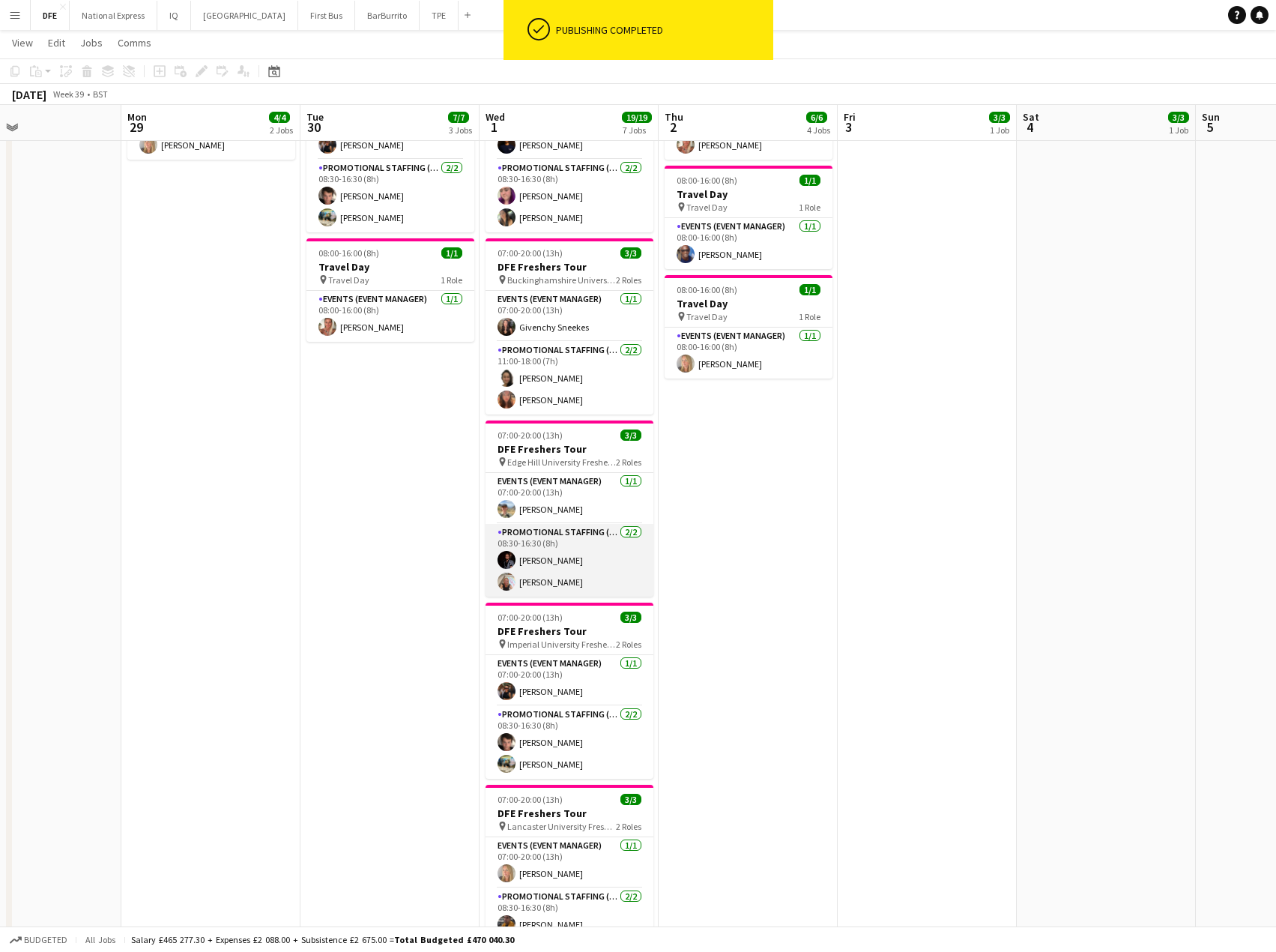
click at [557, 562] on app-card-role "Promotional Staffing (Brand Ambassadors) [DATE] 08:30-16:30 (8h) [PERSON_NAME] …" at bounding box center [569, 560] width 168 height 73
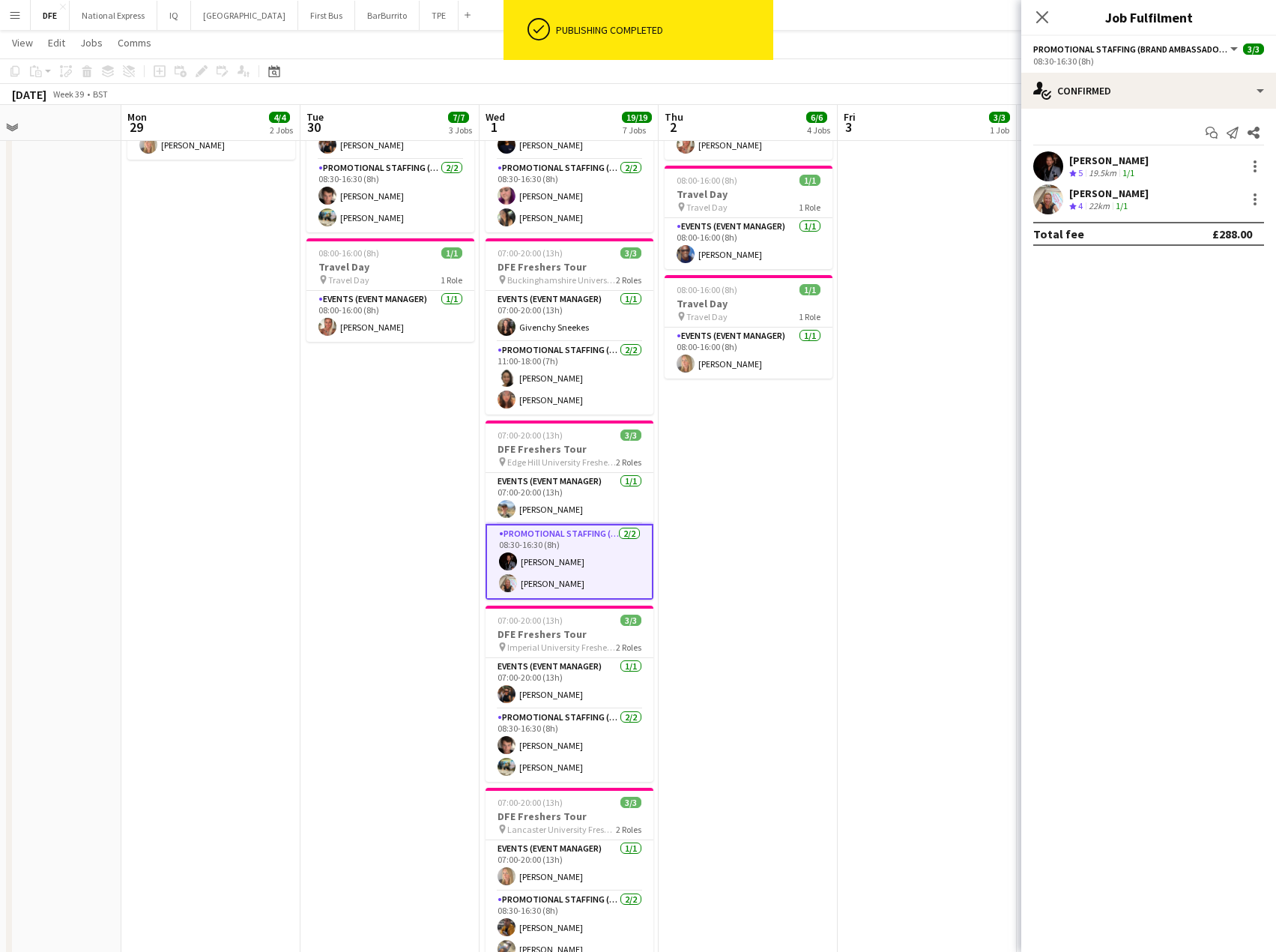
click at [1113, 154] on div "[PERSON_NAME]" at bounding box center [1109, 160] width 79 height 13
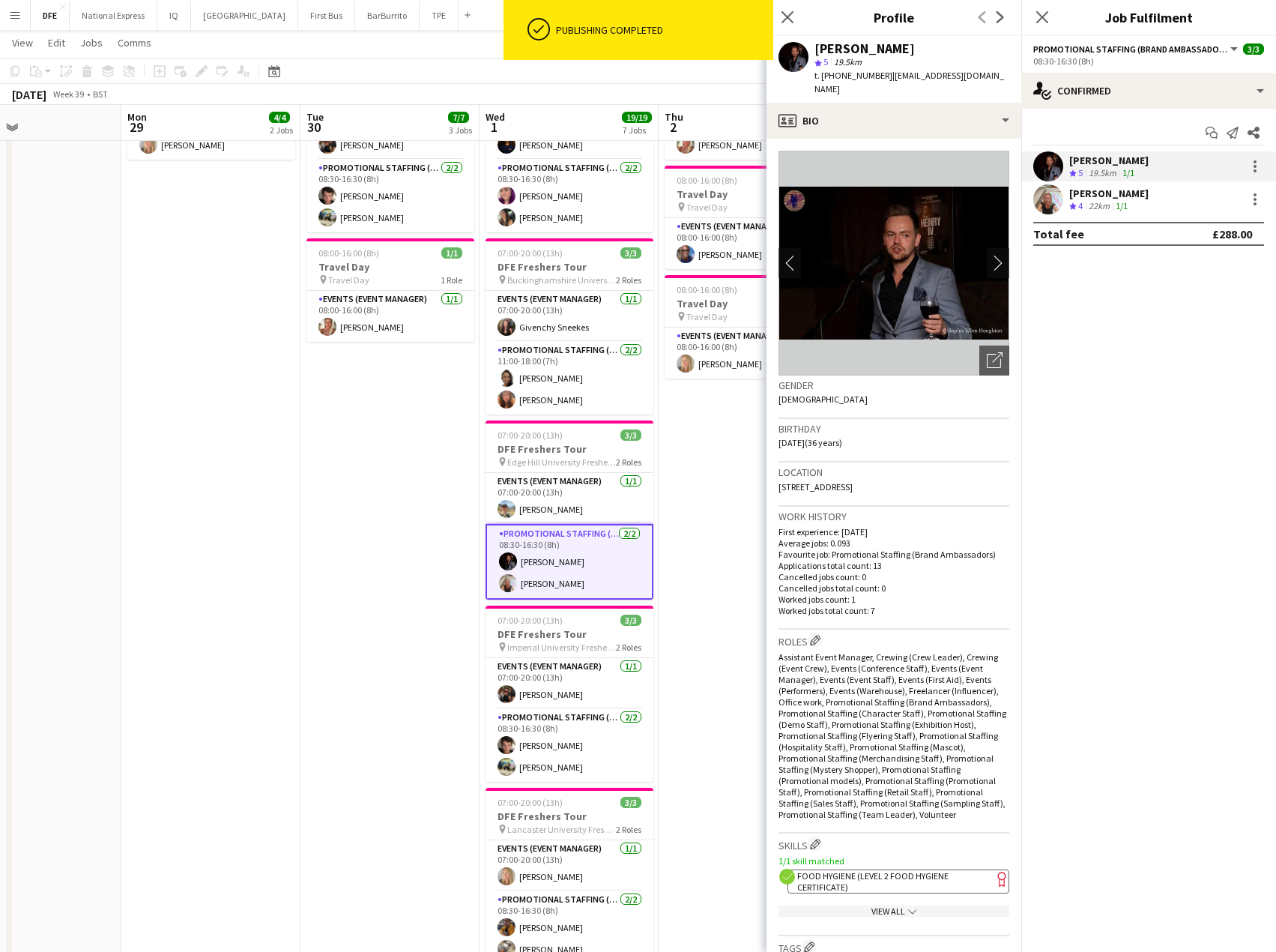
drag, startPoint x: 981, startPoint y: 76, endPoint x: 811, endPoint y: 42, distance: 173.4
click at [811, 42] on app-profile-header "[PERSON_NAME] star 5 19.5km t. [PHONE_NUMBER] | [EMAIL_ADDRESS][DOMAIN_NAME]" at bounding box center [893, 69] width 255 height 67
copy div "[PERSON_NAME] star 5 19.5km t. [PHONE_NUMBER] | [EMAIL_ADDRESS][DOMAIN_NAME]"
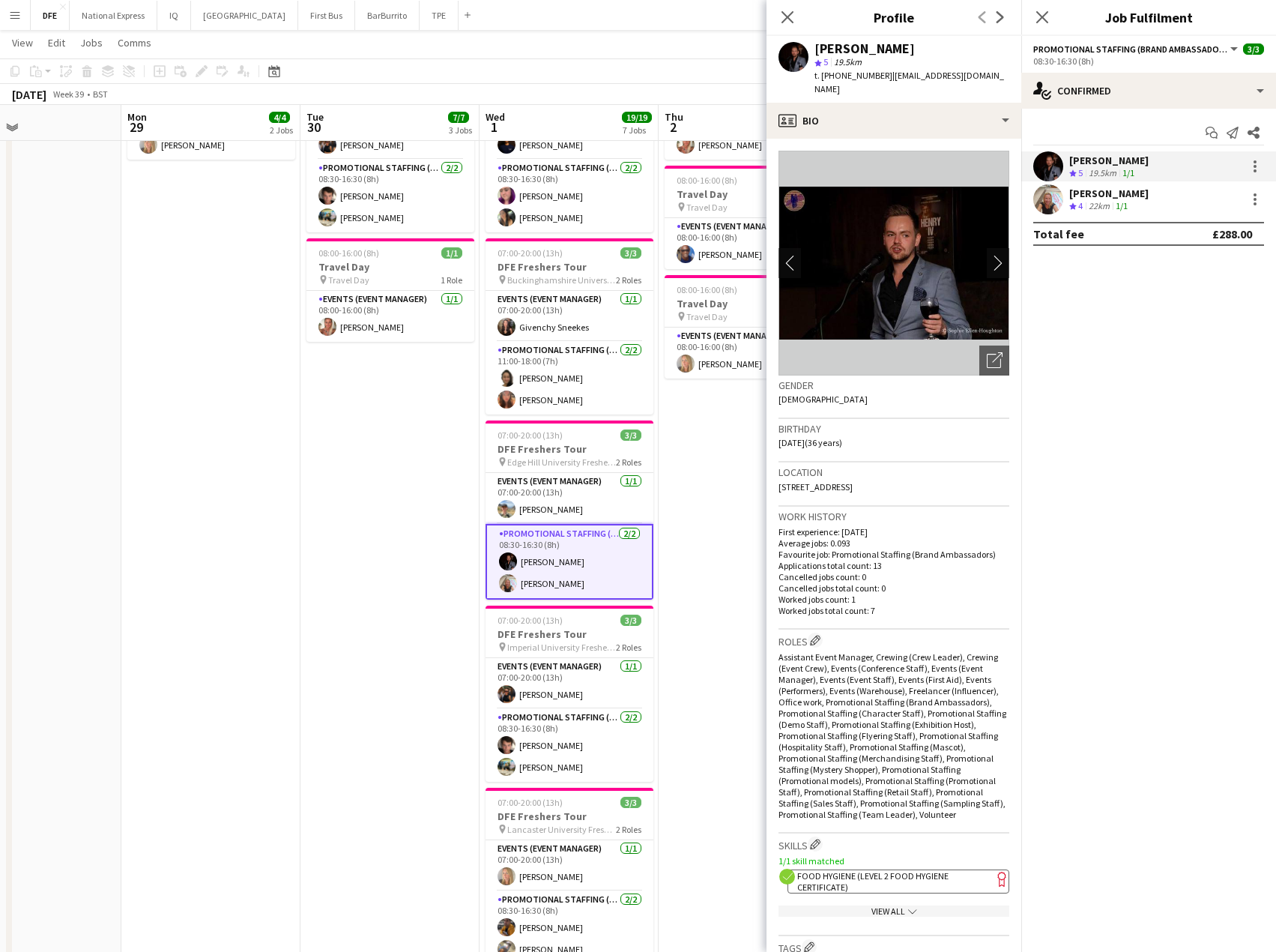
drag, startPoint x: 791, startPoint y: 13, endPoint x: 729, endPoint y: 71, distance: 84.9
click at [791, 13] on icon at bounding box center [787, 17] width 12 height 12
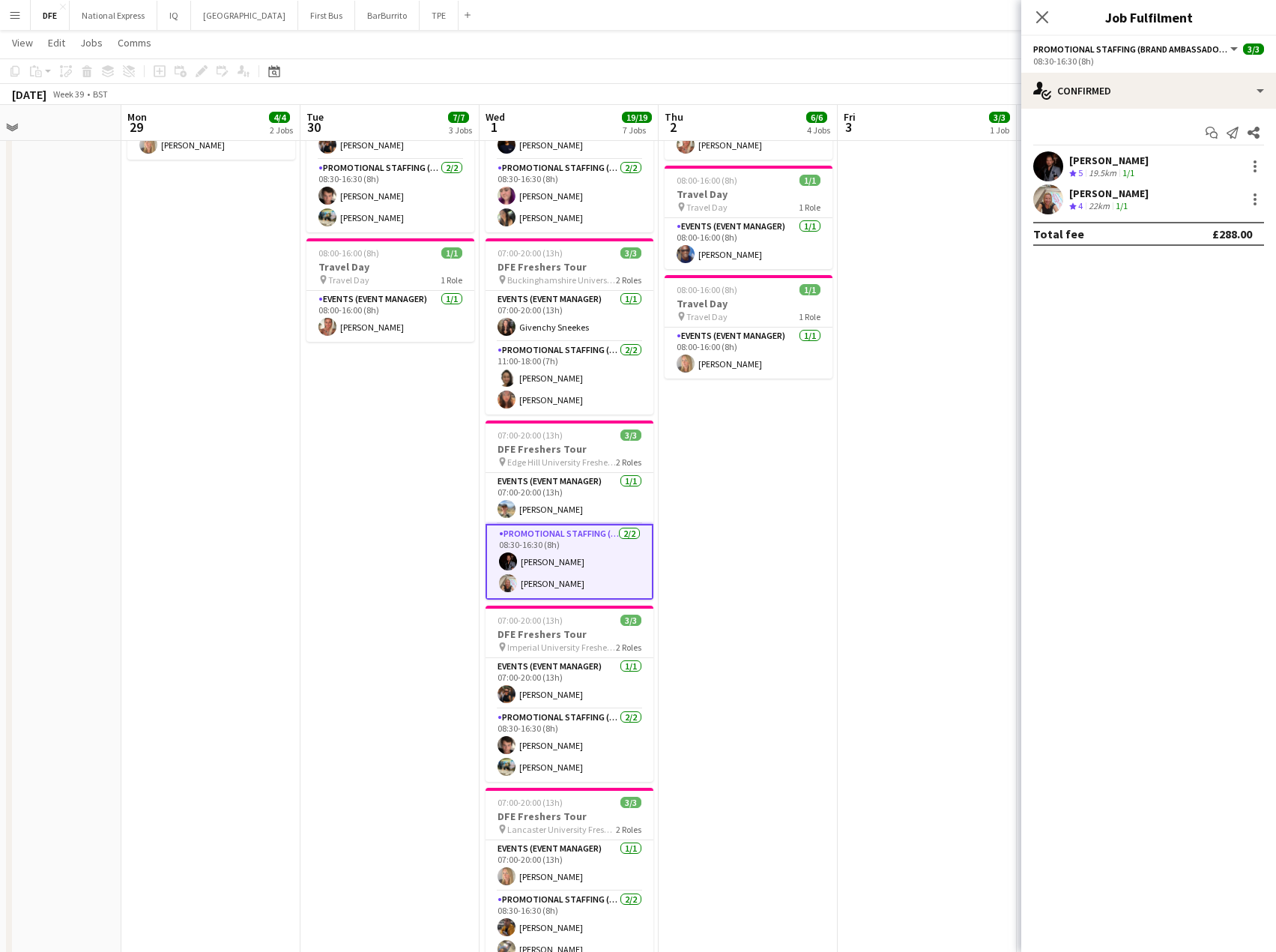
drag, startPoint x: 926, startPoint y: 337, endPoint x: 1070, endPoint y: 30, distance: 339.1
click at [944, 305] on app-calendar-viewport "Fri 26 9/9 3 Jobs Sat 27 15/15 5 Jobs Sun 28 Mon 29 4/4 2 Jobs Tue 30 7/7 3 Job…" at bounding box center [638, 756] width 1276 height 1996
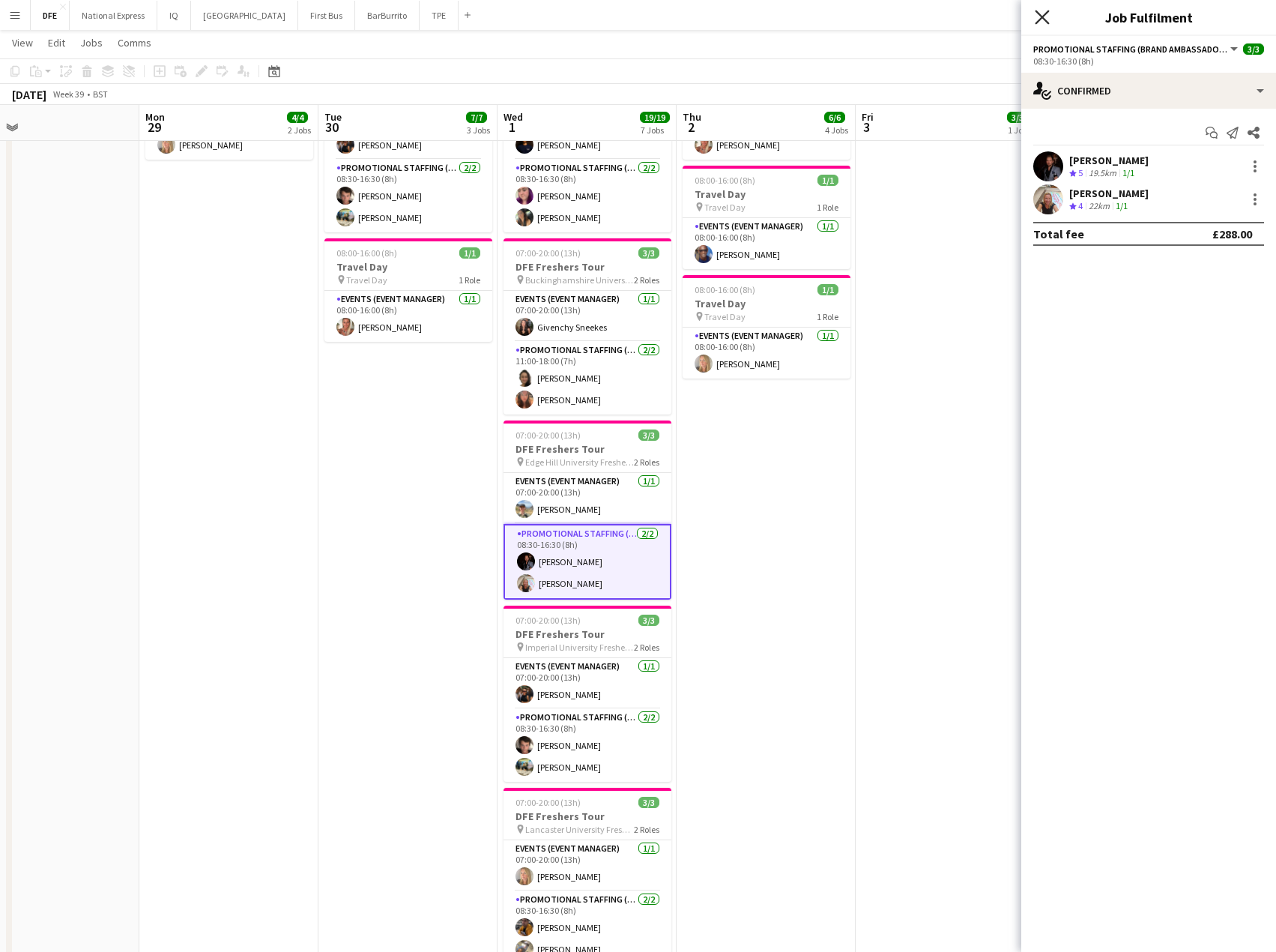
click at [1045, 20] on icon at bounding box center [1041, 17] width 14 height 14
